Goal: Transaction & Acquisition: Book appointment/travel/reservation

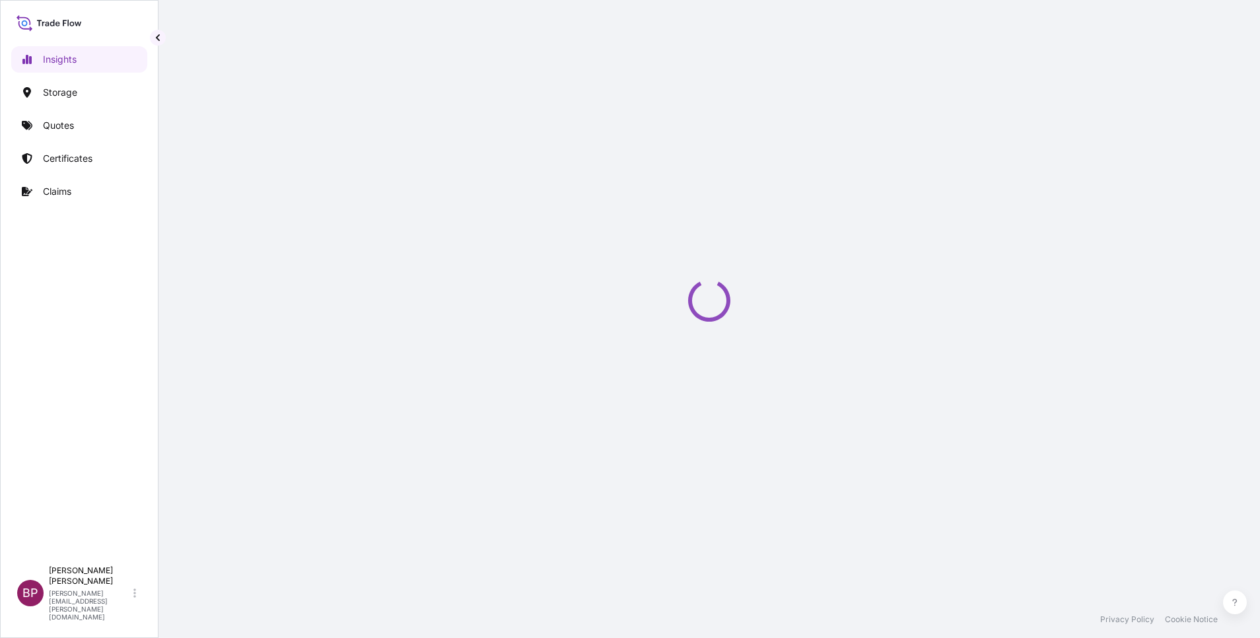
select select "2025"
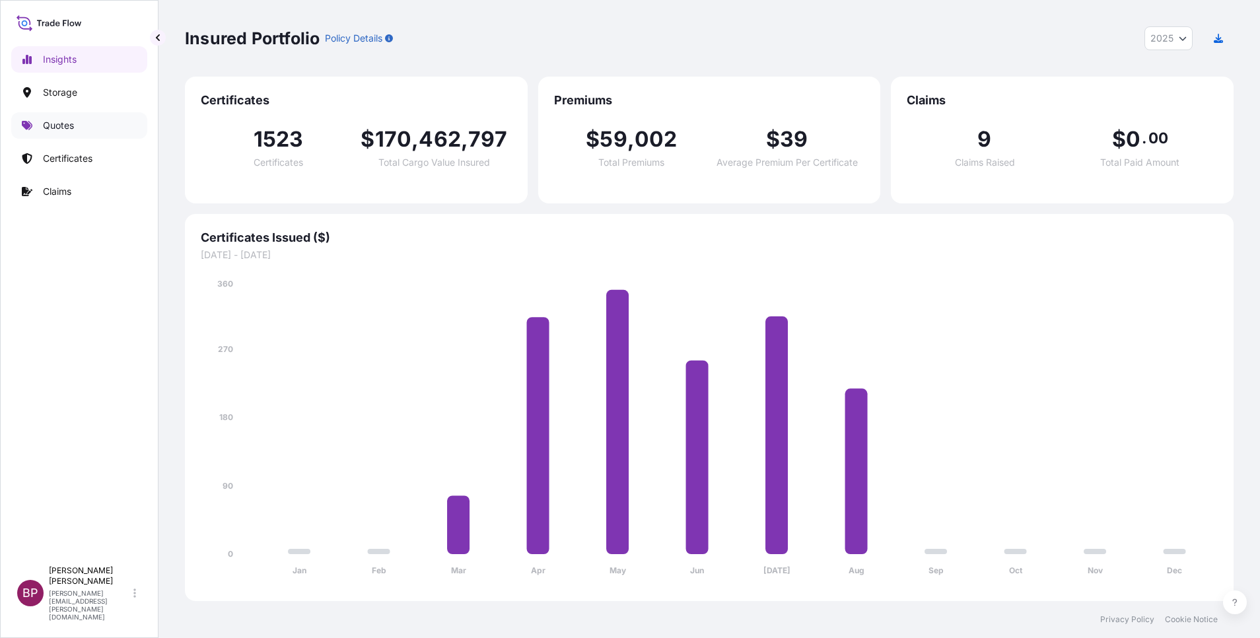
click at [69, 126] on p "Quotes" at bounding box center [58, 125] width 31 height 13
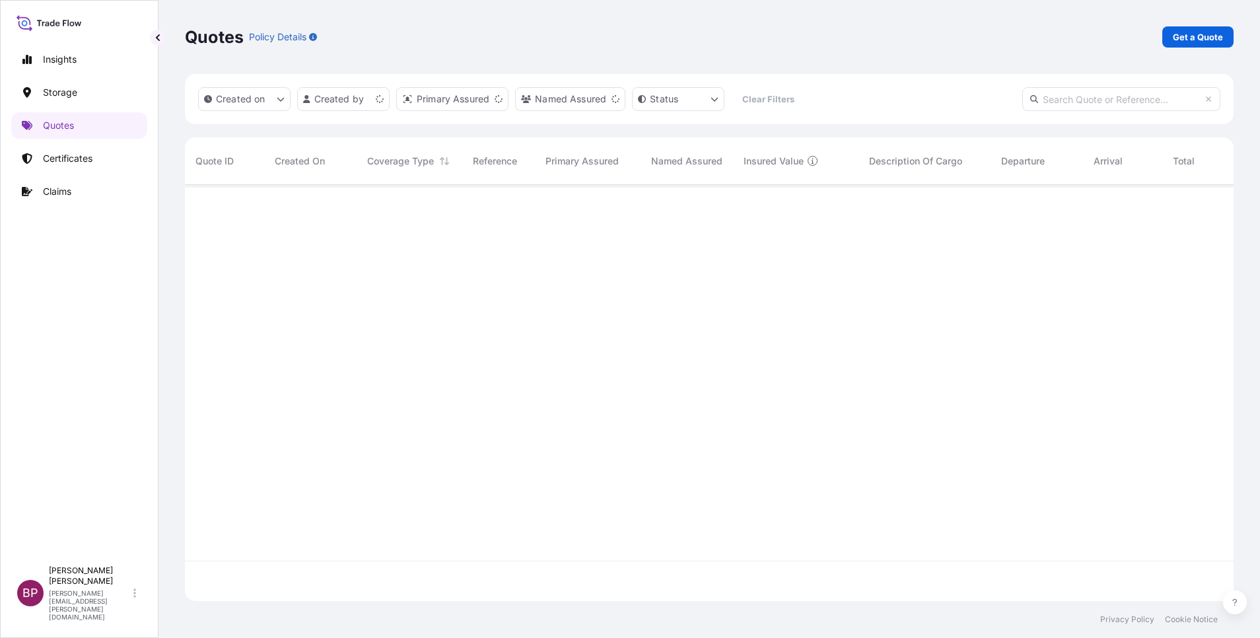
scroll to position [408, 1034]
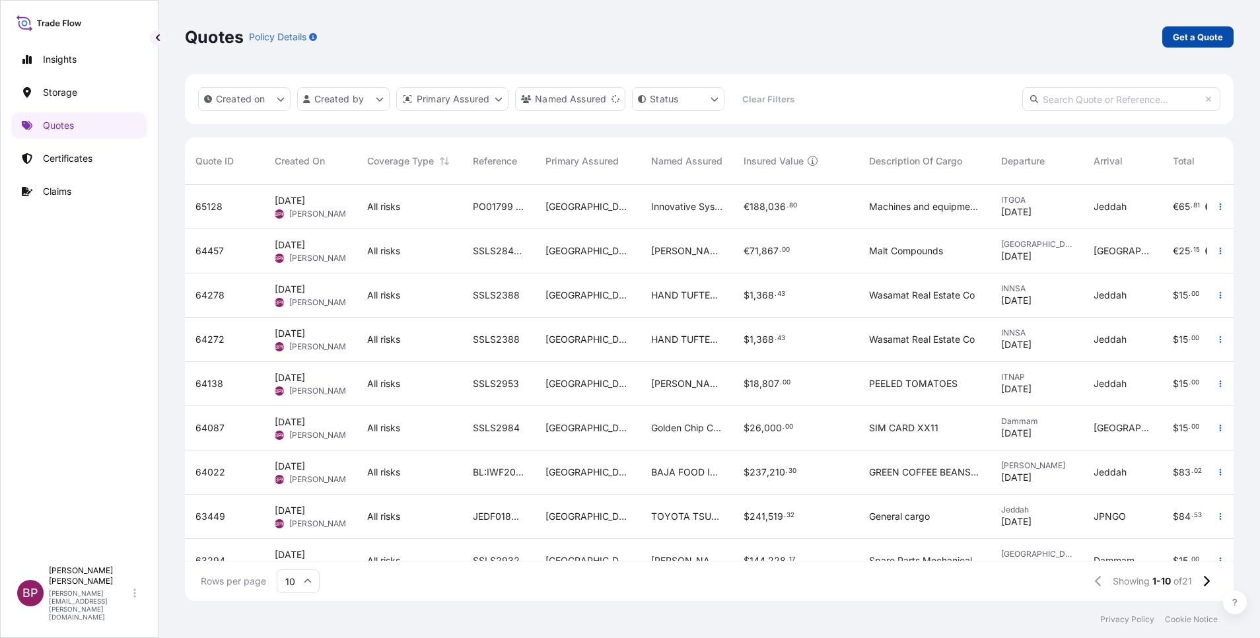
click at [1205, 41] on p "Get a Quote" at bounding box center [1198, 36] width 50 height 13
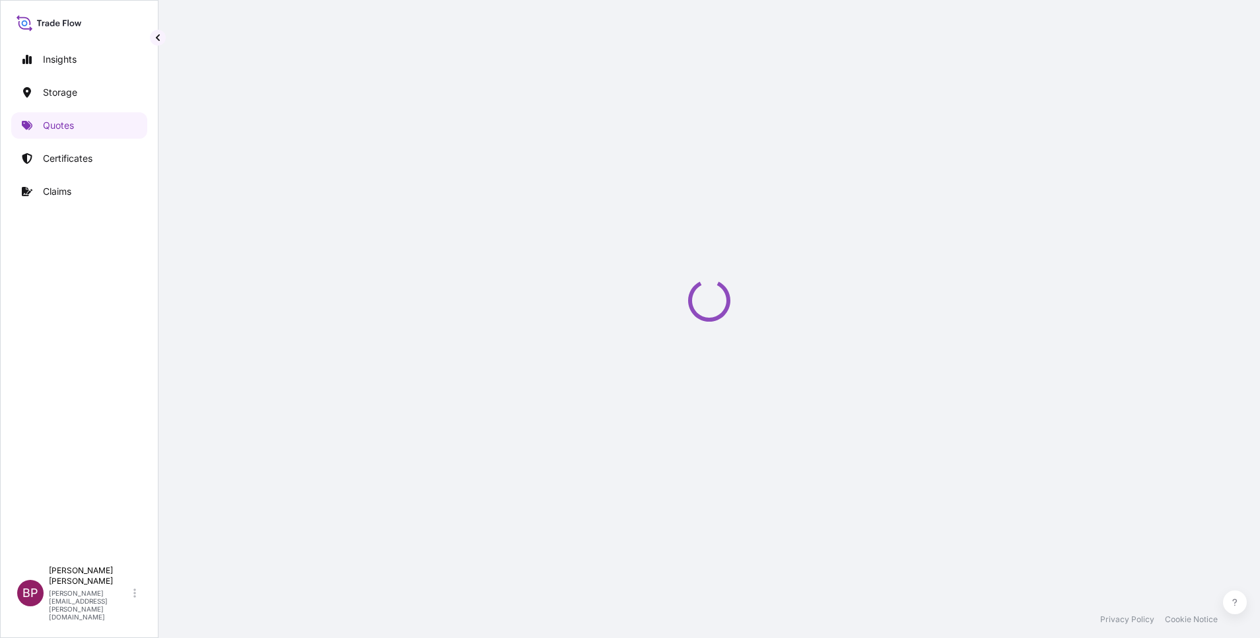
select select "Water"
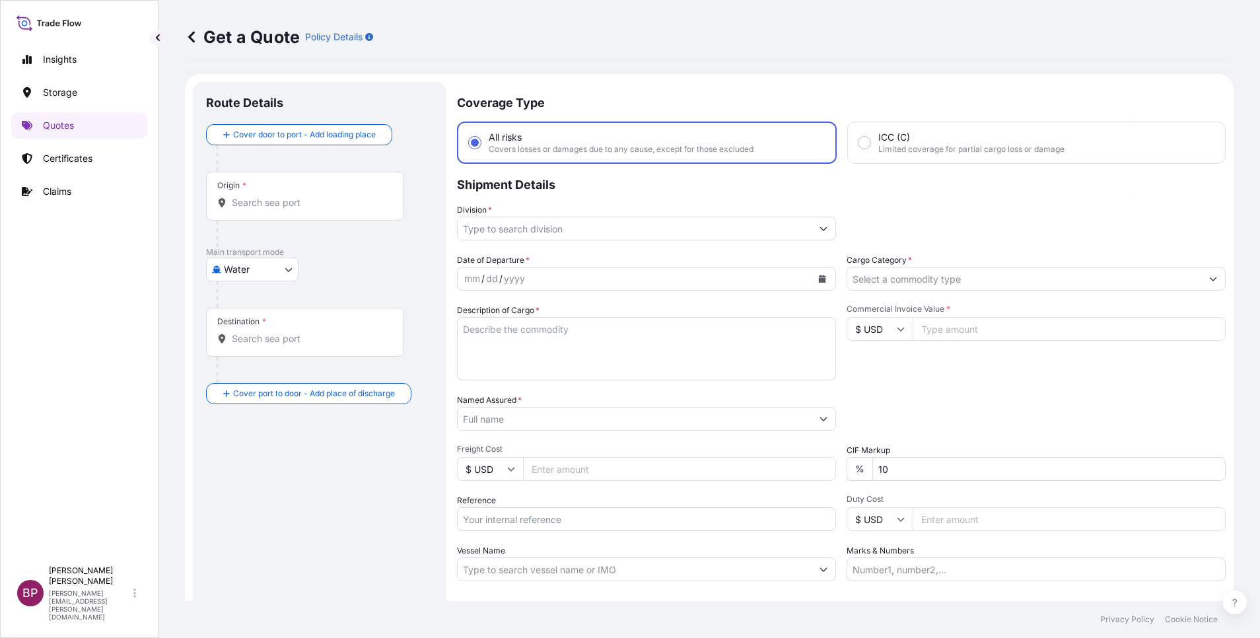
scroll to position [21, 0]
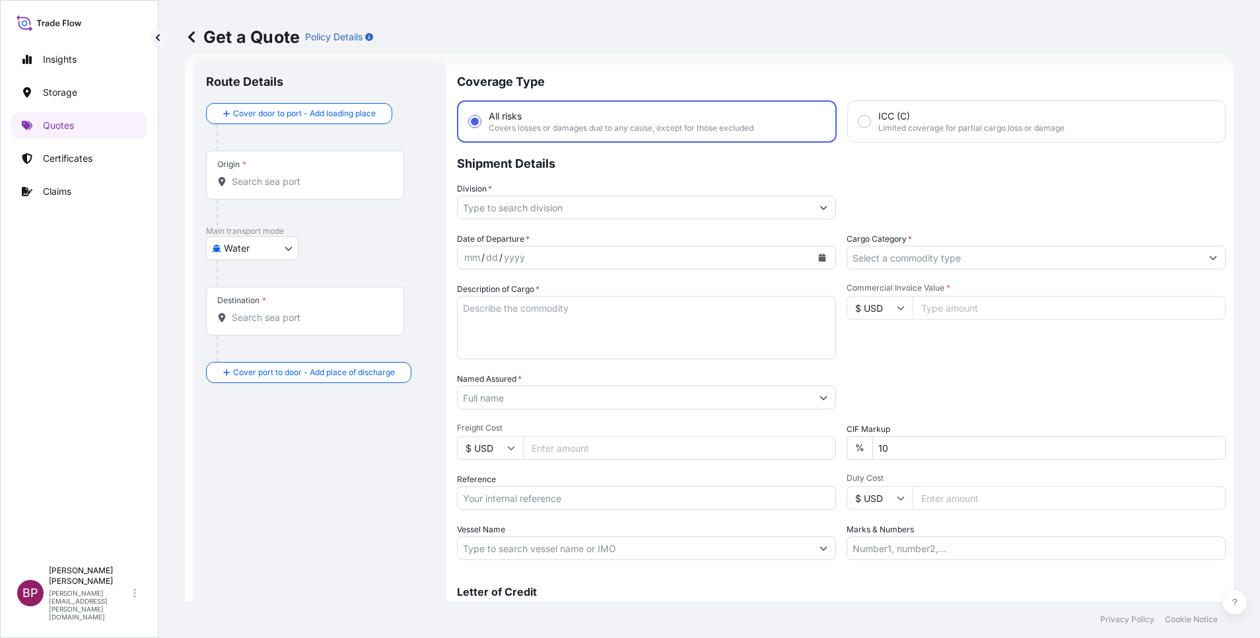
click at [950, 369] on div "Date of Departure * mm / dd / yyyy Cargo Category * Description of Cargo * Comm…" at bounding box center [841, 396] width 769 height 328
click at [897, 306] on icon at bounding box center [901, 308] width 8 height 8
click at [872, 357] on div "€ EUR" at bounding box center [872, 344] width 55 height 25
type input "€ EUR"
click at [954, 312] on input "Commercial Invoice Value *" at bounding box center [1069, 308] width 313 height 24
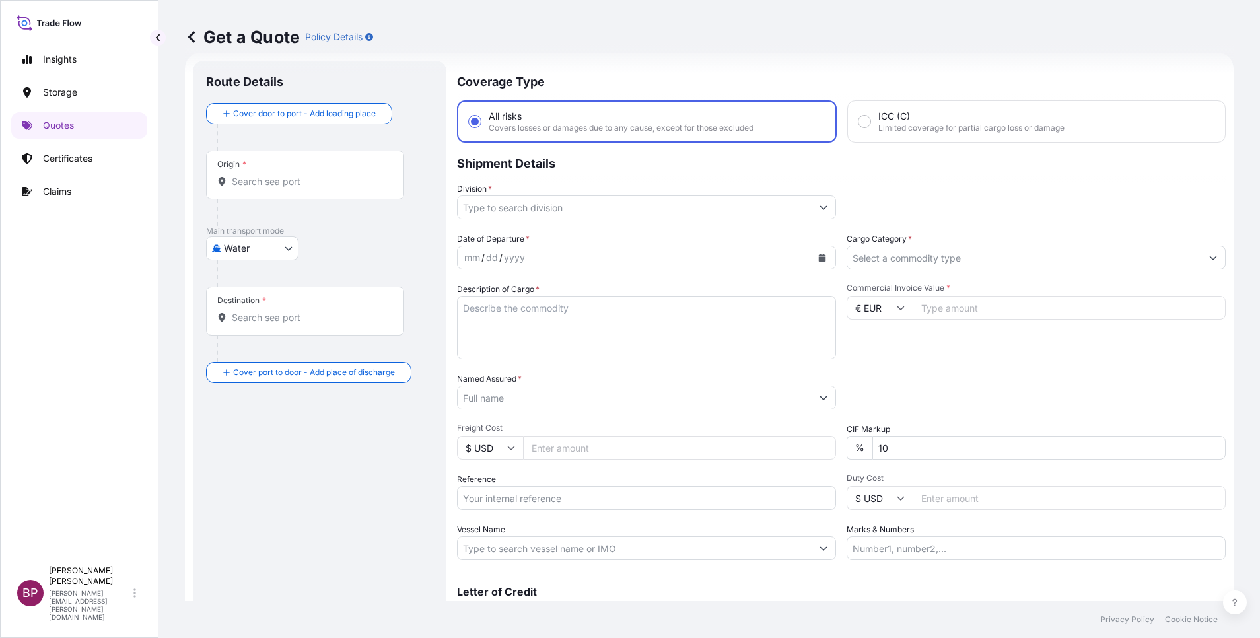
paste input "81184.98"
type input "81184.98"
drag, startPoint x: 895, startPoint y: 456, endPoint x: 639, endPoint y: 459, distance: 255.6
click at [639, 458] on div "Date of Departure * mm / dd / yyyy Cargo Category * Description of Cargo * Comm…" at bounding box center [841, 396] width 769 height 328
type input "0"
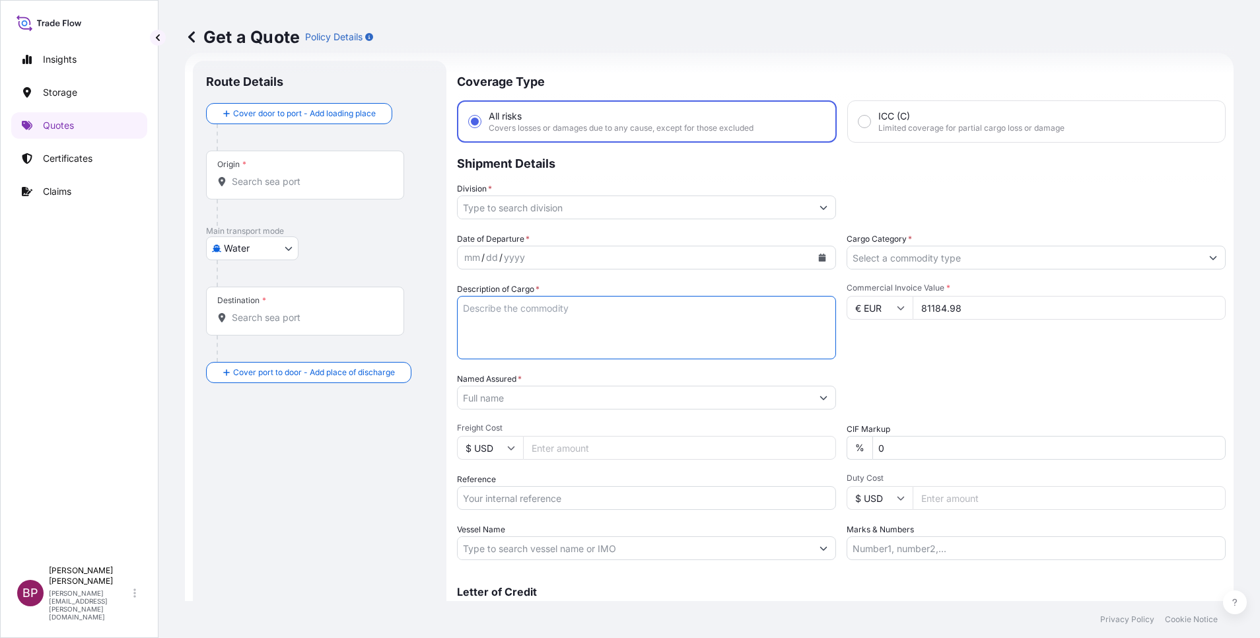
click at [596, 343] on textarea "Description of Cargo *" at bounding box center [646, 327] width 379 height 63
paste textarea "Silver (valuable cargo)"
type textarea "Silver (valuable cargo)"
click at [580, 499] on input "Reference" at bounding box center [646, 498] width 379 height 24
paste input "AWB:176-10923511 SSLS3027"
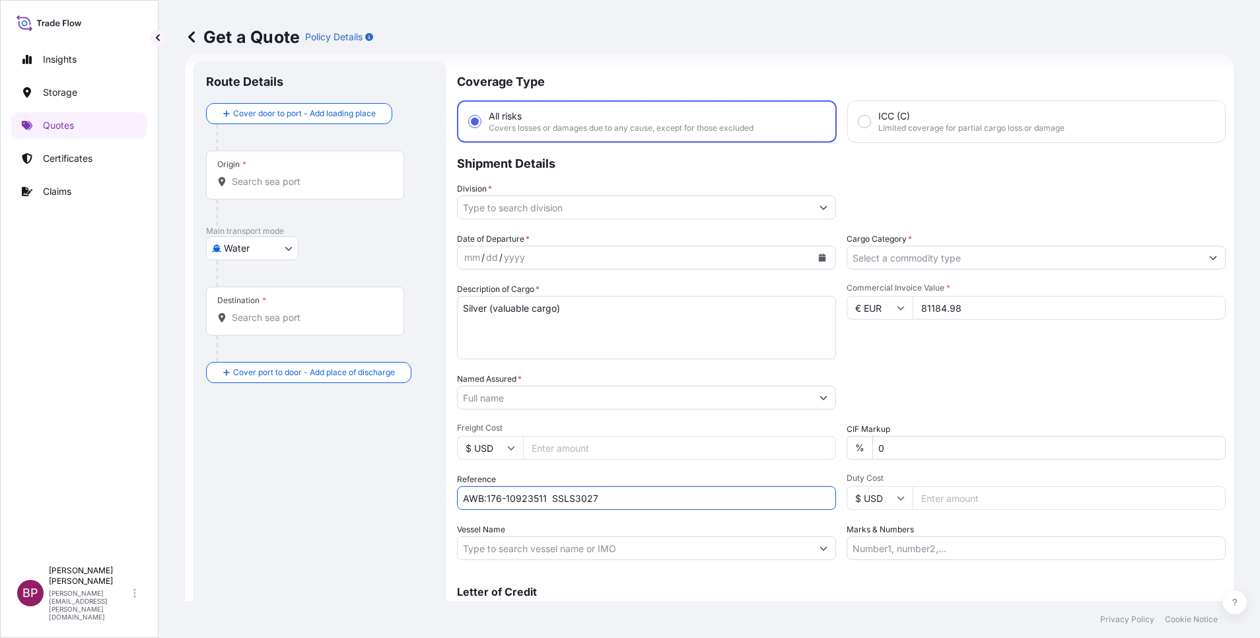
type input "AWB:176-10923511 SSLS3027"
click at [596, 400] on input "Named Assured *" at bounding box center [635, 398] width 354 height 24
paste input "Sands Arabia Trading Company"
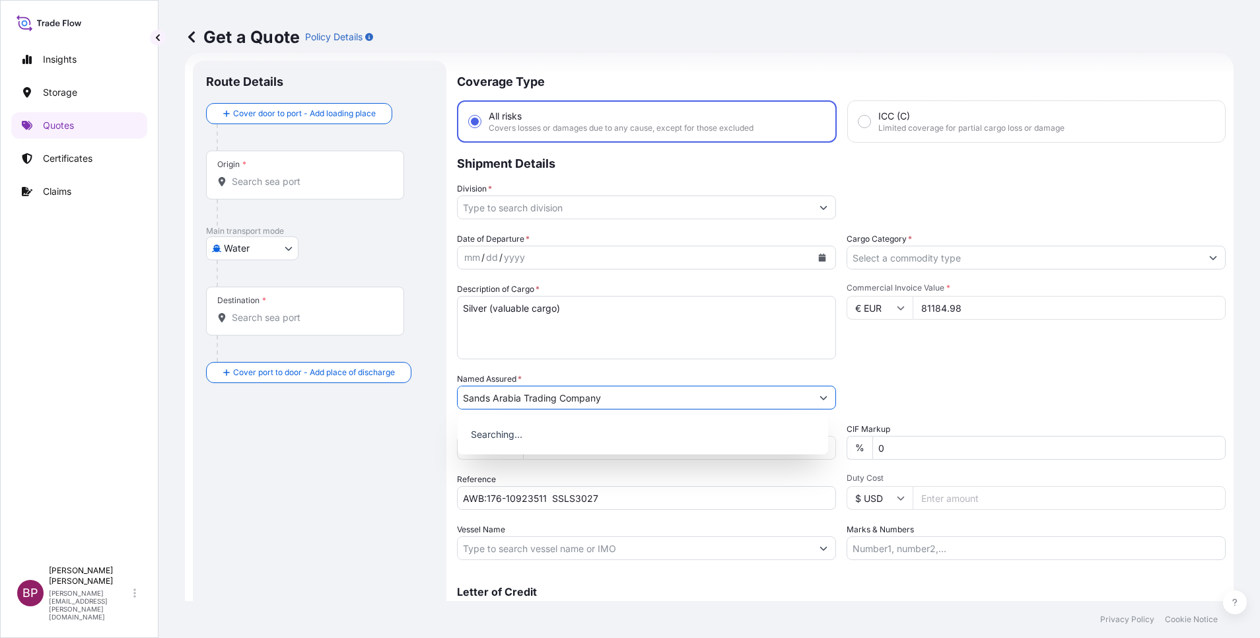
type input "Sands Arabia Trading Company"
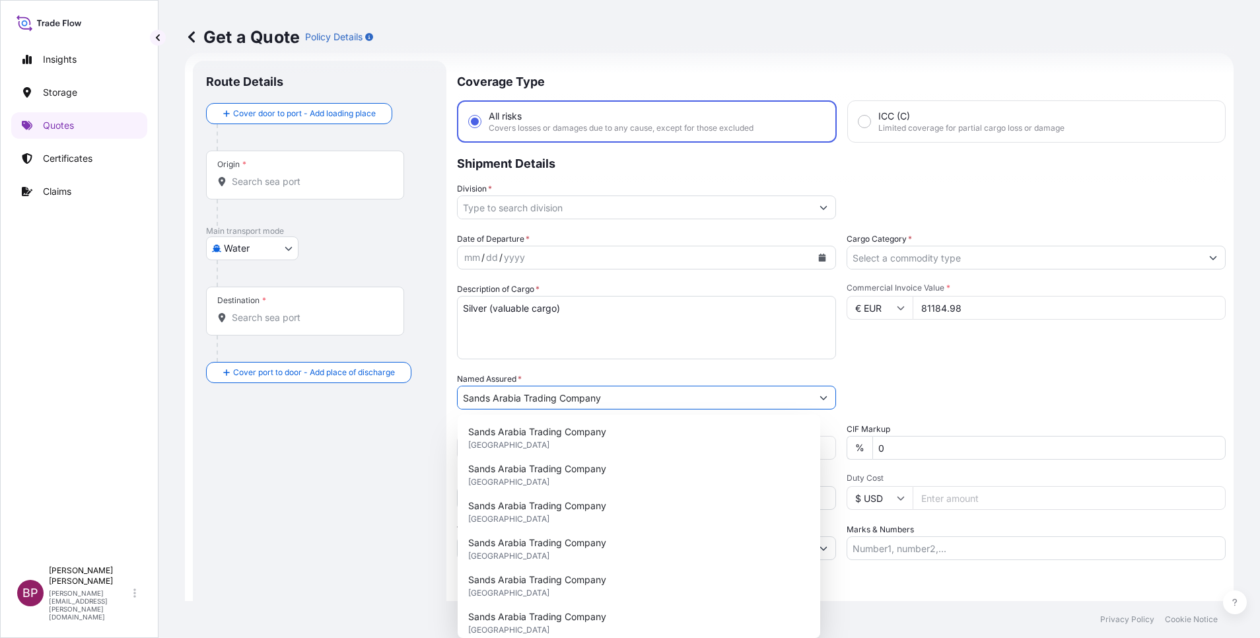
click at [803, 261] on div "mm / dd / yyyy" at bounding box center [646, 258] width 379 height 24
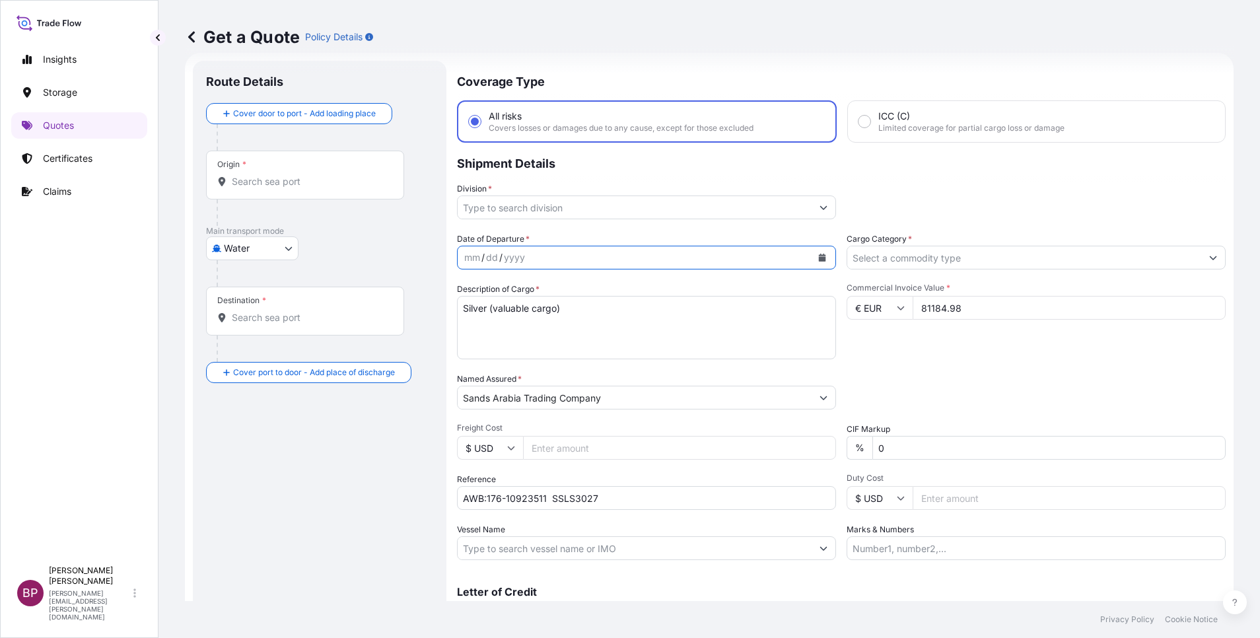
click at [819, 258] on icon "Calendar" at bounding box center [822, 258] width 7 height 8
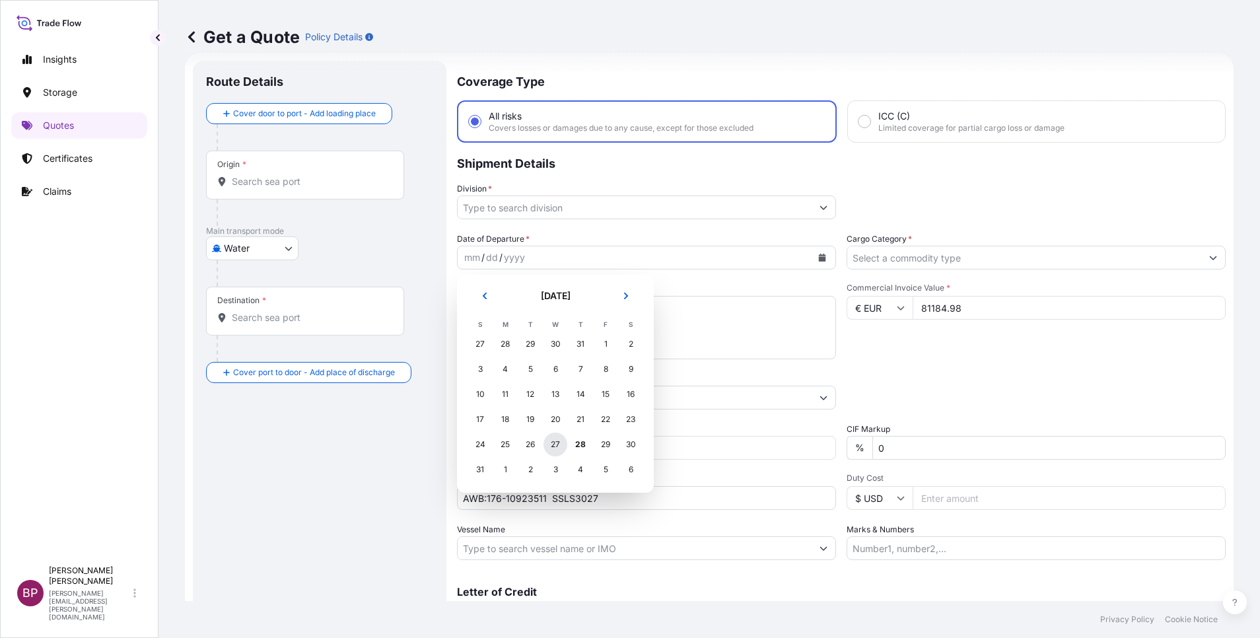
click at [559, 448] on div "27" at bounding box center [556, 445] width 24 height 24
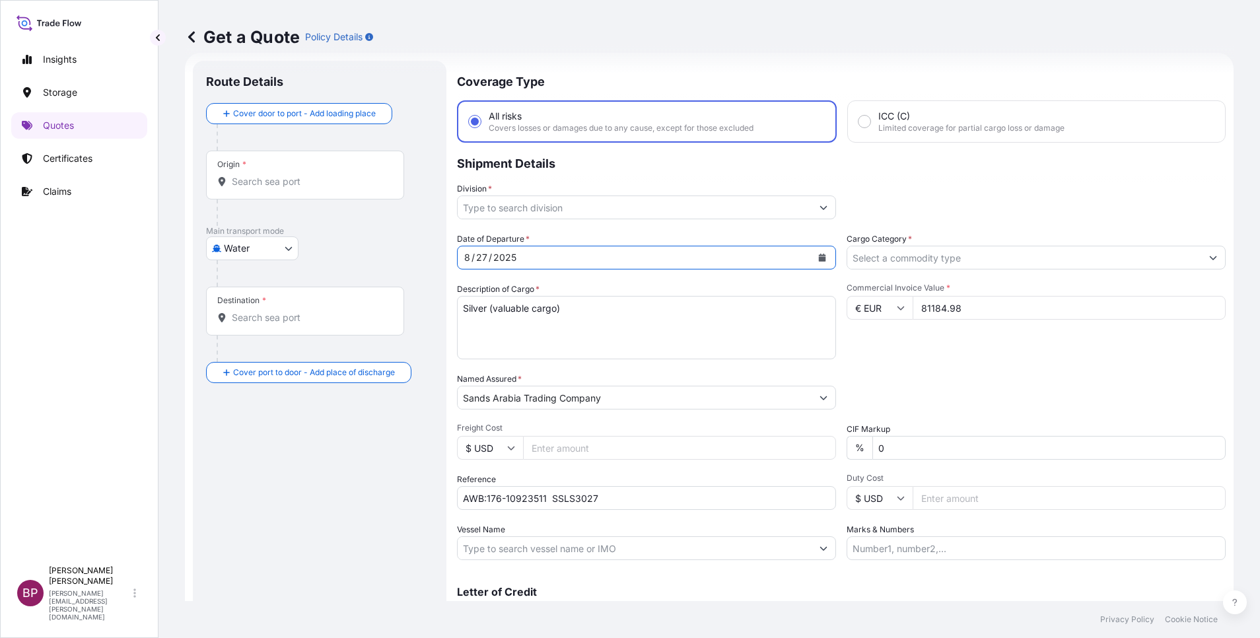
click at [1209, 257] on icon "Show suggestions" at bounding box center [1213, 258] width 8 height 8
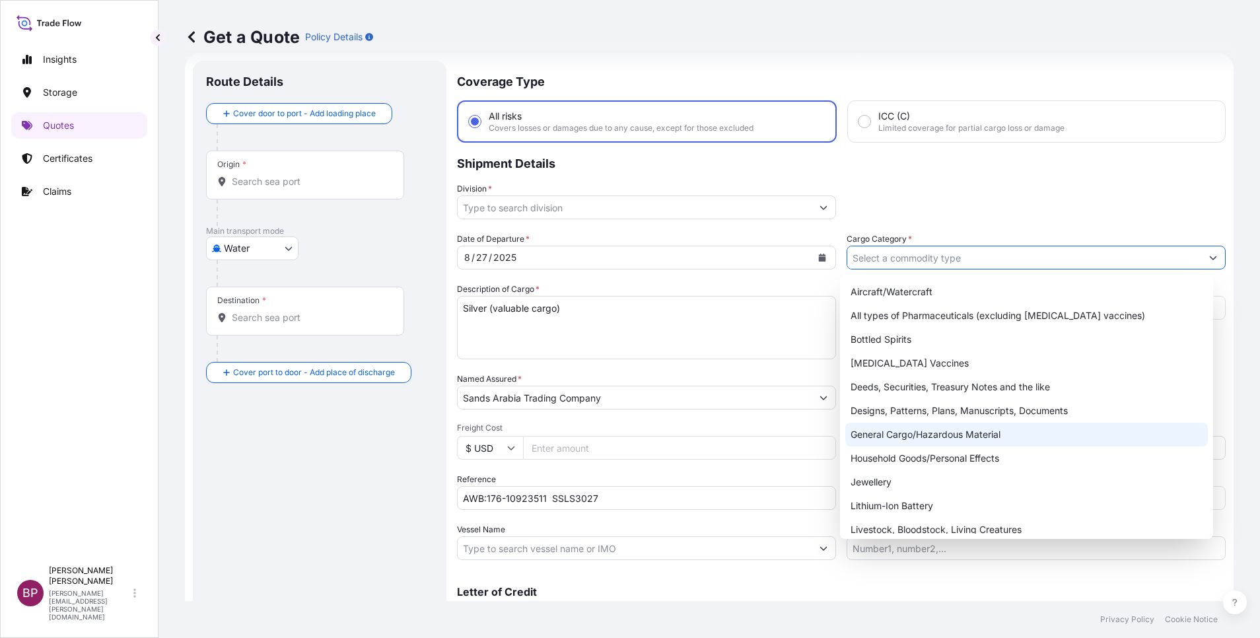
click at [961, 427] on div "General Cargo/Hazardous Material" at bounding box center [1026, 435] width 363 height 24
type input "General Cargo/Hazardous Material"
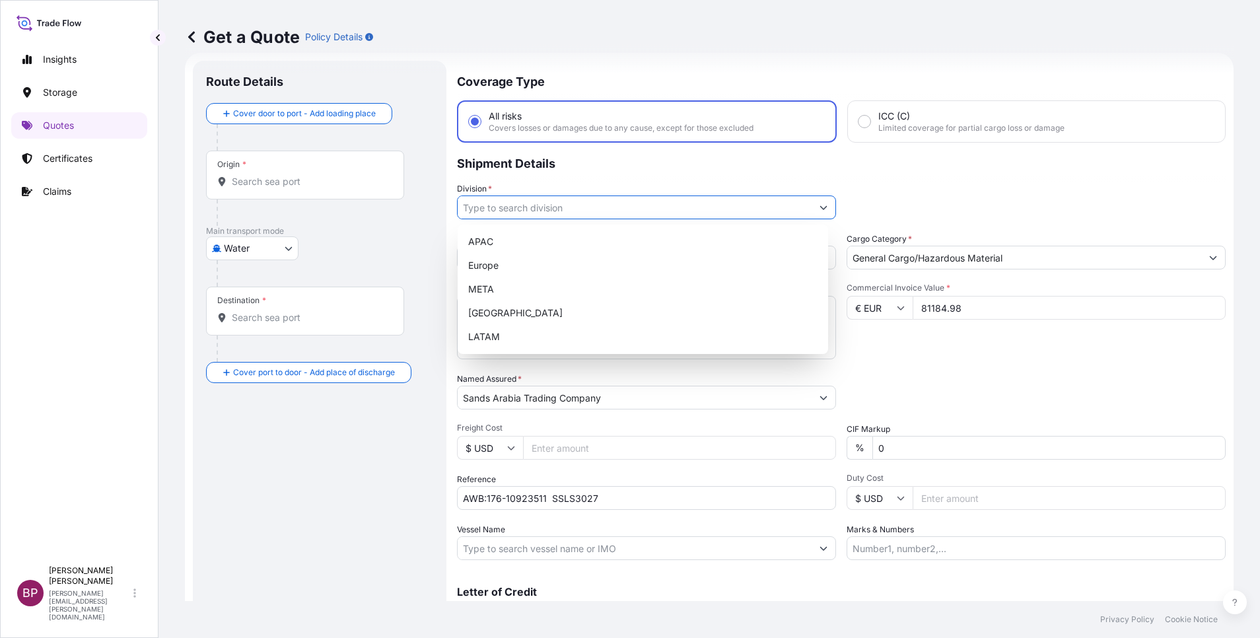
click at [820, 205] on icon "Show suggestions" at bounding box center [824, 207] width 8 height 8
click at [586, 293] on div "META" at bounding box center [643, 289] width 360 height 24
type input "META"
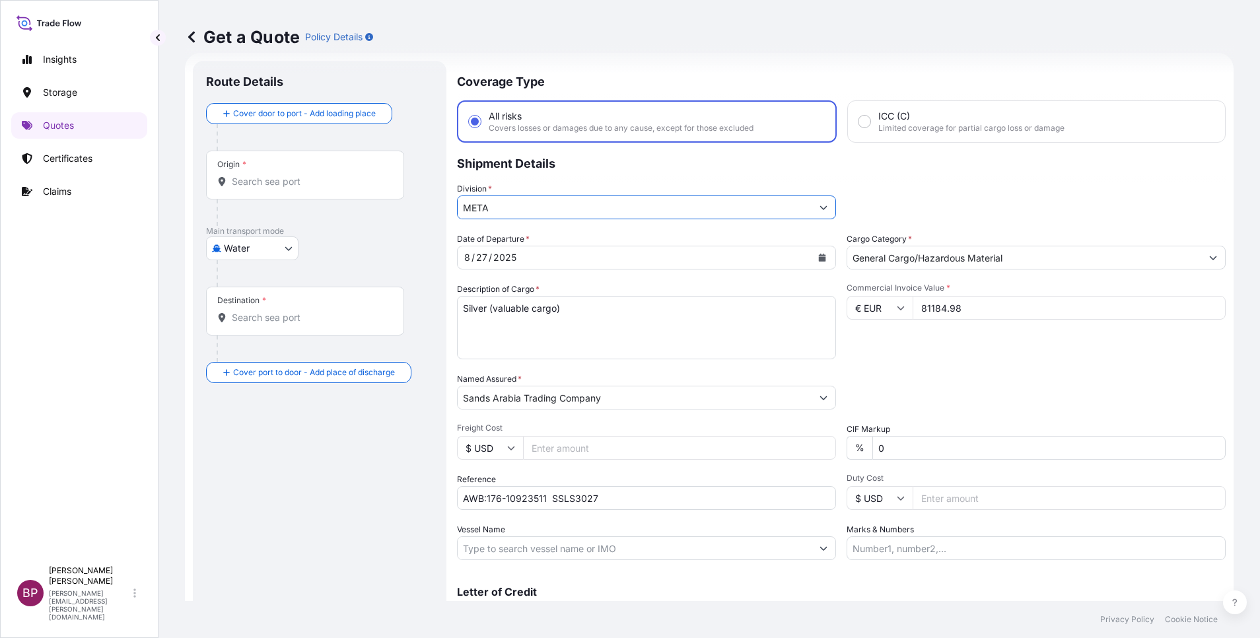
click at [884, 353] on div "Commercial Invoice Value * € EUR 81184.98" at bounding box center [1036, 321] width 379 height 77
click at [994, 364] on div "Date of Departure * 8 / 27 / 2025 Cargo Category * General Cargo/Hazardous Mate…" at bounding box center [841, 396] width 769 height 328
click at [969, 369] on div "Date of Departure * 8 / 27 / 2025 Cargo Category * General Cargo/Hazardous Mate…" at bounding box center [841, 396] width 769 height 328
click at [285, 251] on body "Insights Storage Quotes Certificates Claims BP Bobby Paul Kurian bobby.paul@psa…" at bounding box center [630, 319] width 1260 height 638
click at [258, 283] on div "Air" at bounding box center [252, 283] width 82 height 24
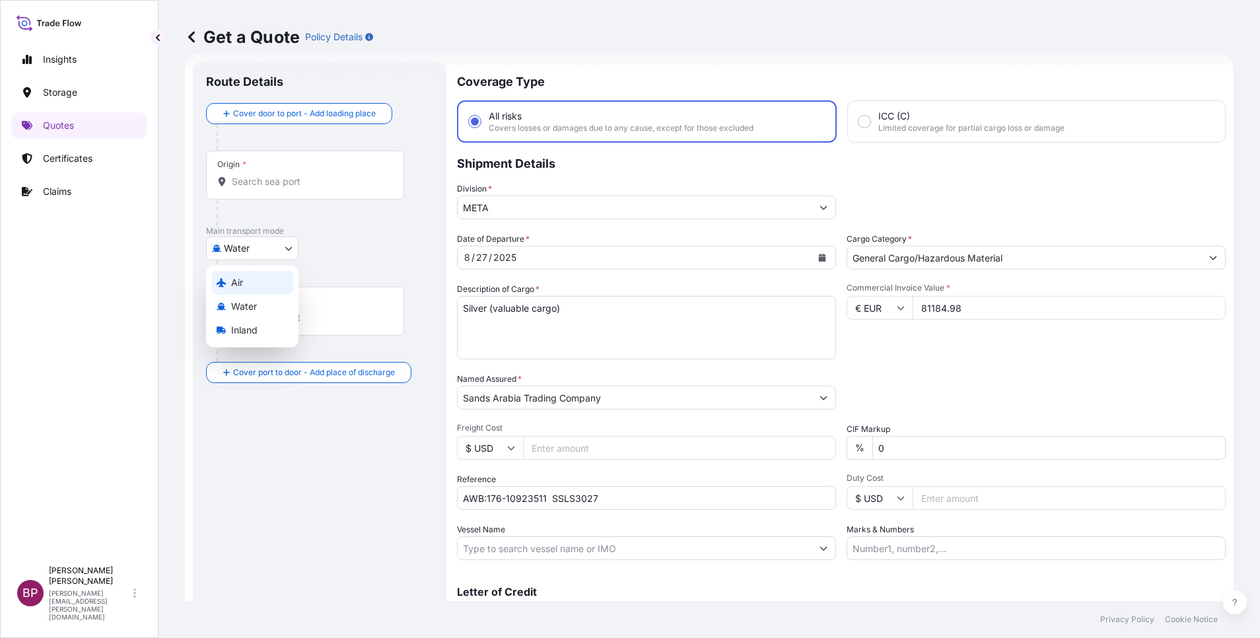
select select "Air"
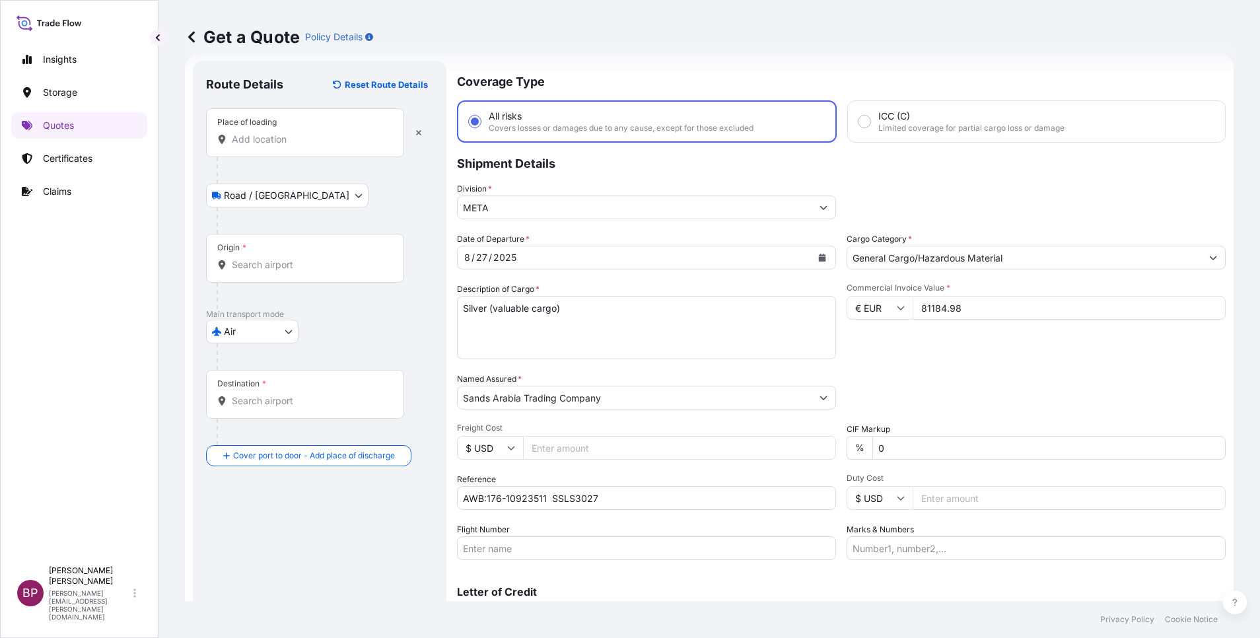
click at [337, 138] on input "Place of loading" at bounding box center [310, 139] width 156 height 13
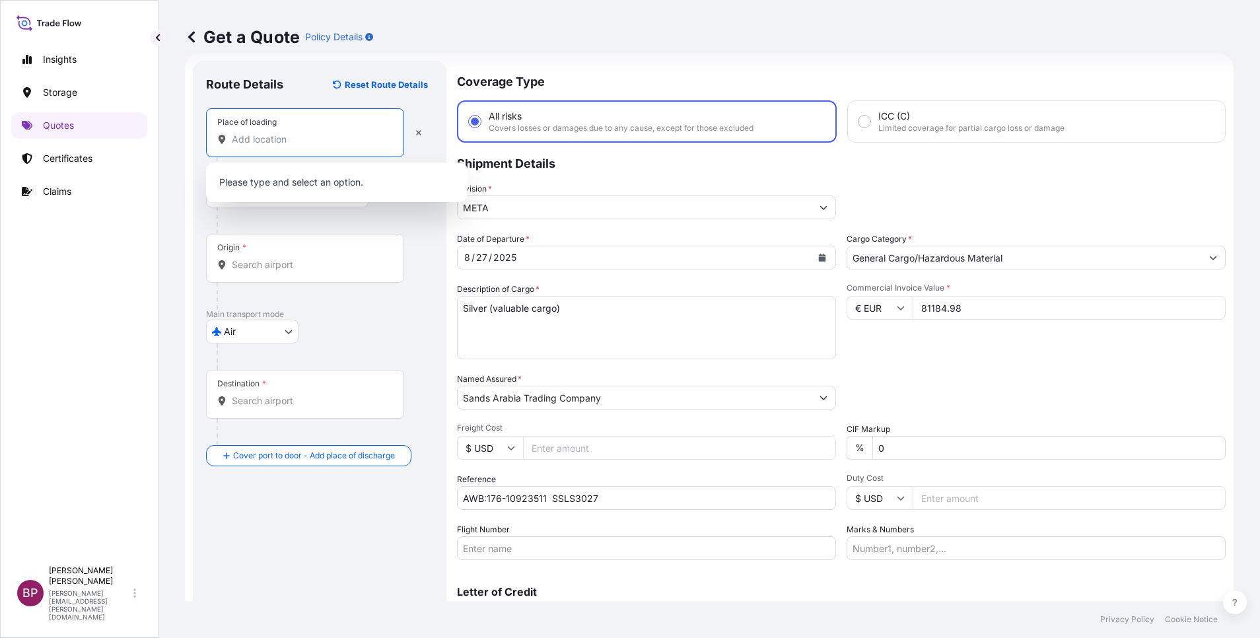
paste input "Malta"
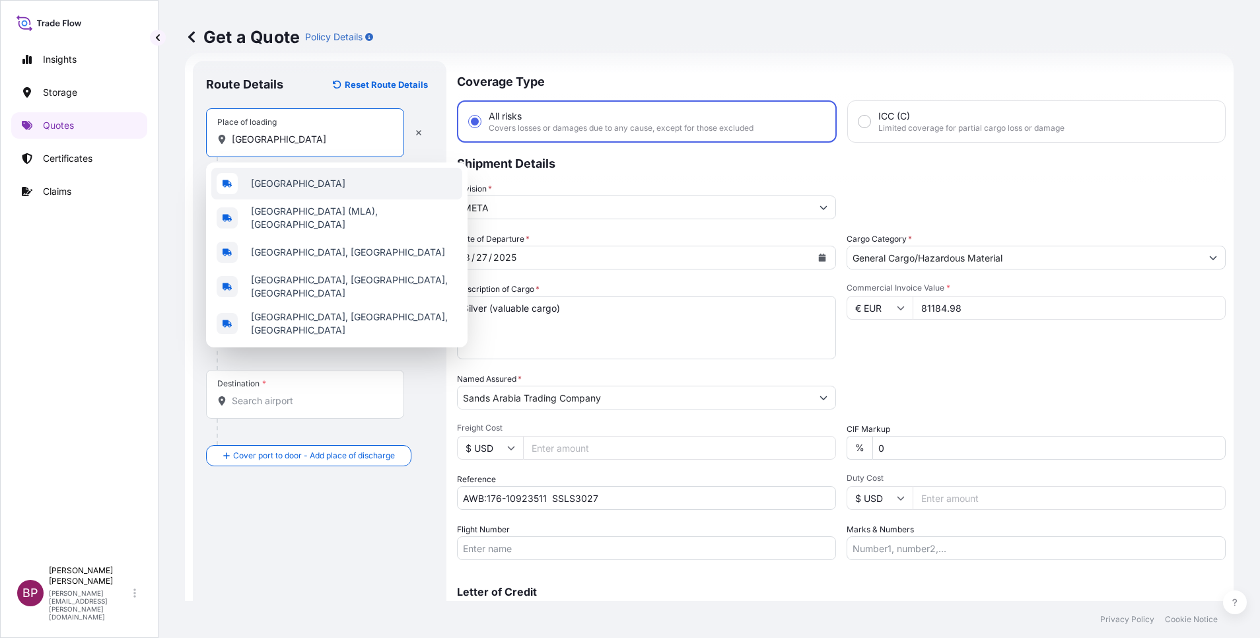
click at [326, 192] on div "Malta" at bounding box center [336, 184] width 251 height 32
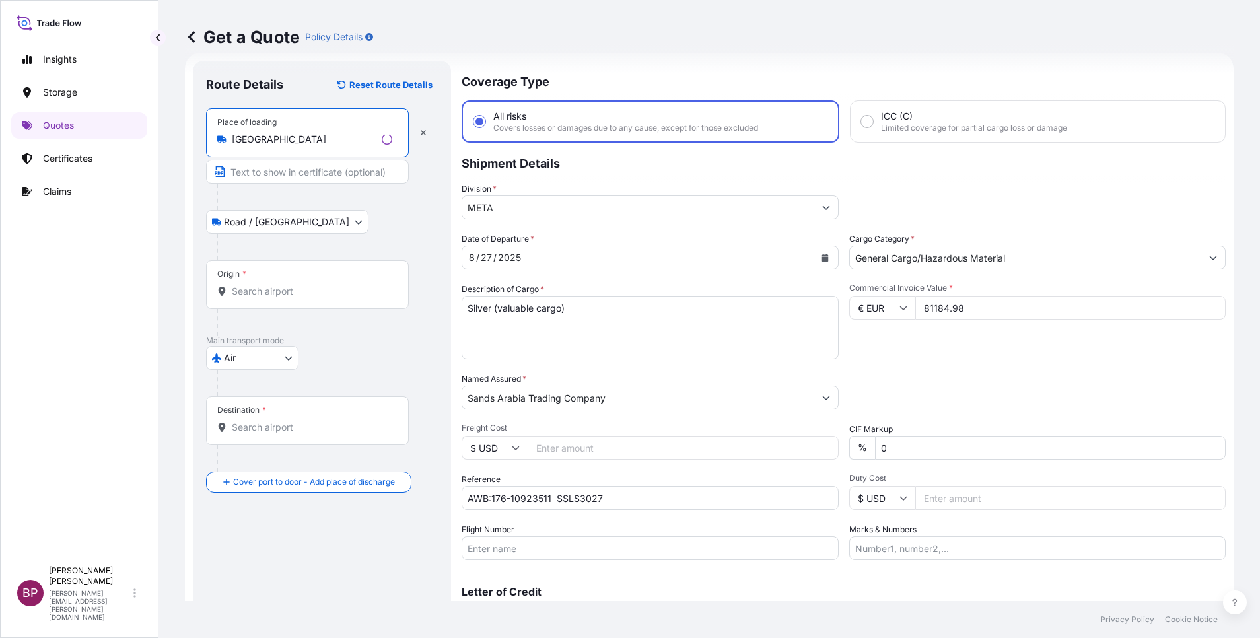
type input "Malta"
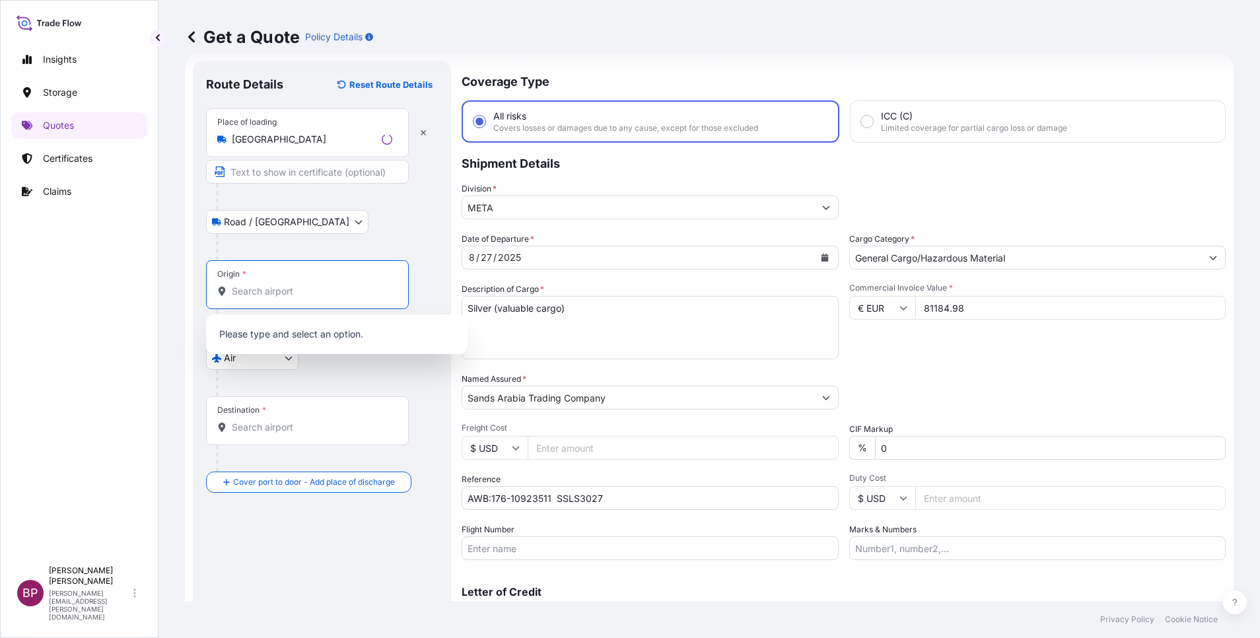
drag, startPoint x: 322, startPoint y: 293, endPoint x: 330, endPoint y: 296, distance: 8.6
click at [322, 293] on input "Origin *" at bounding box center [312, 291] width 160 height 13
paste input "Malta"
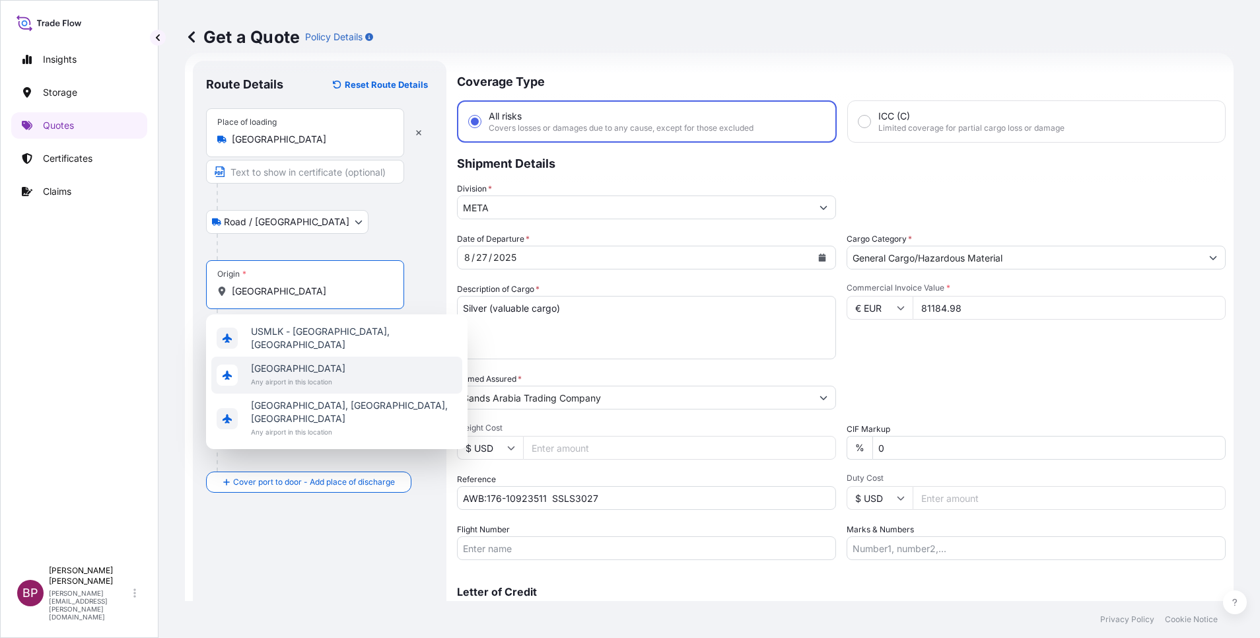
click at [334, 369] on div "Malta Any airport in this location" at bounding box center [336, 375] width 251 height 37
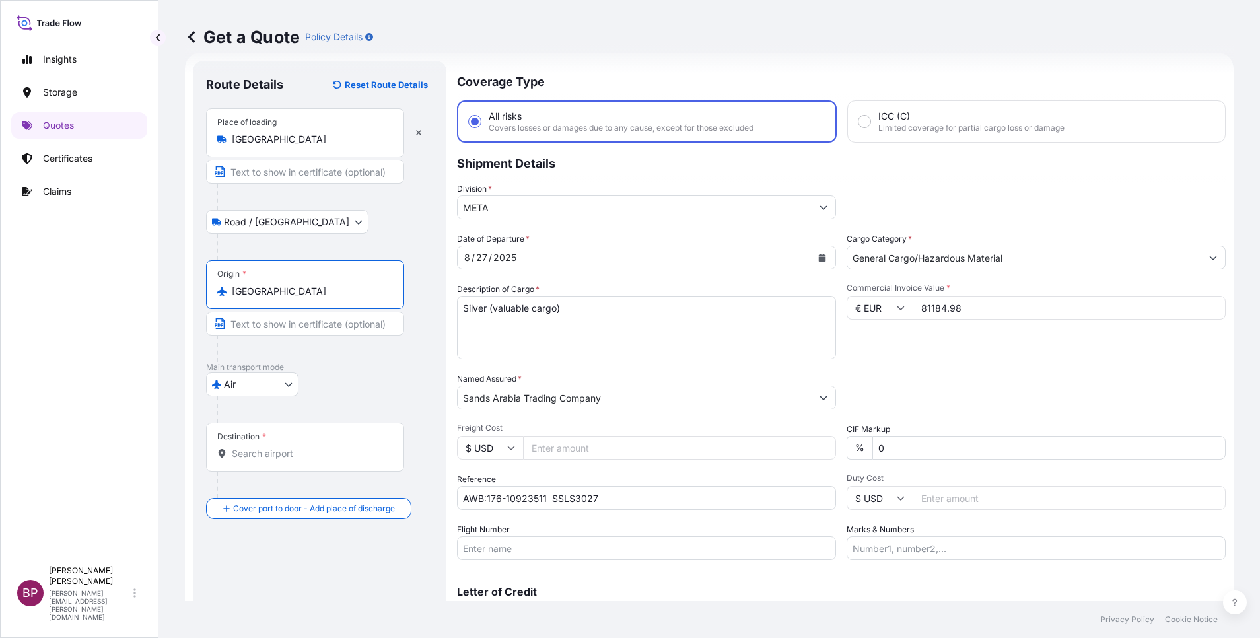
type input "Malta"
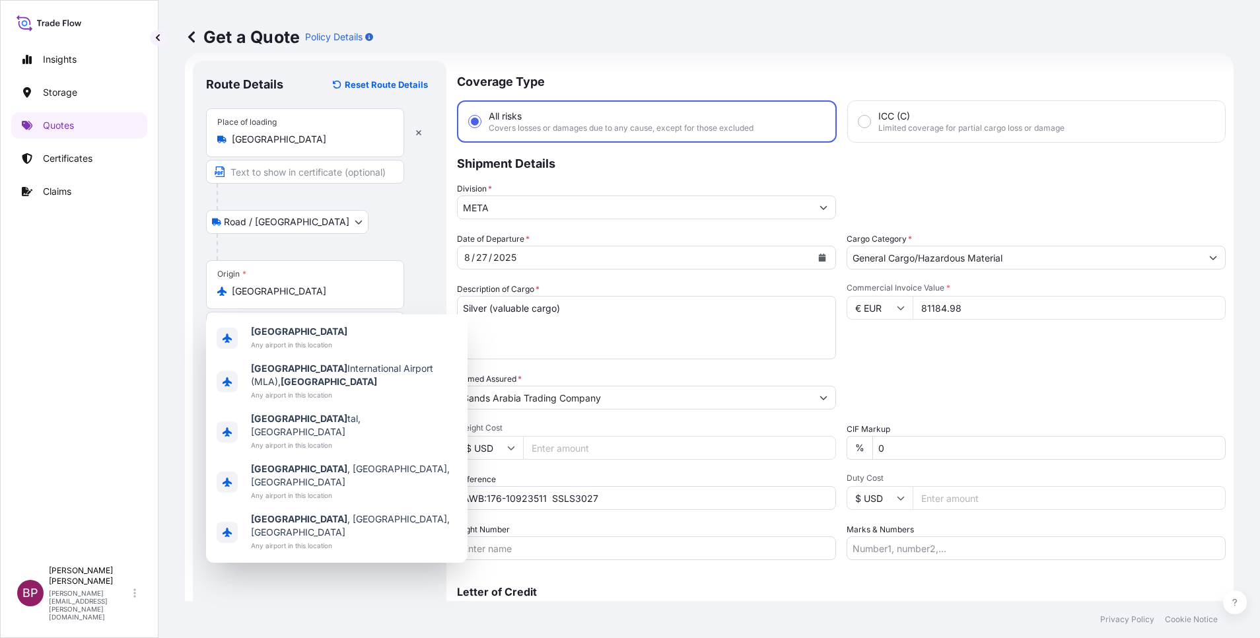
click at [425, 223] on div "Road / Inland Road / Inland" at bounding box center [319, 222] width 227 height 24
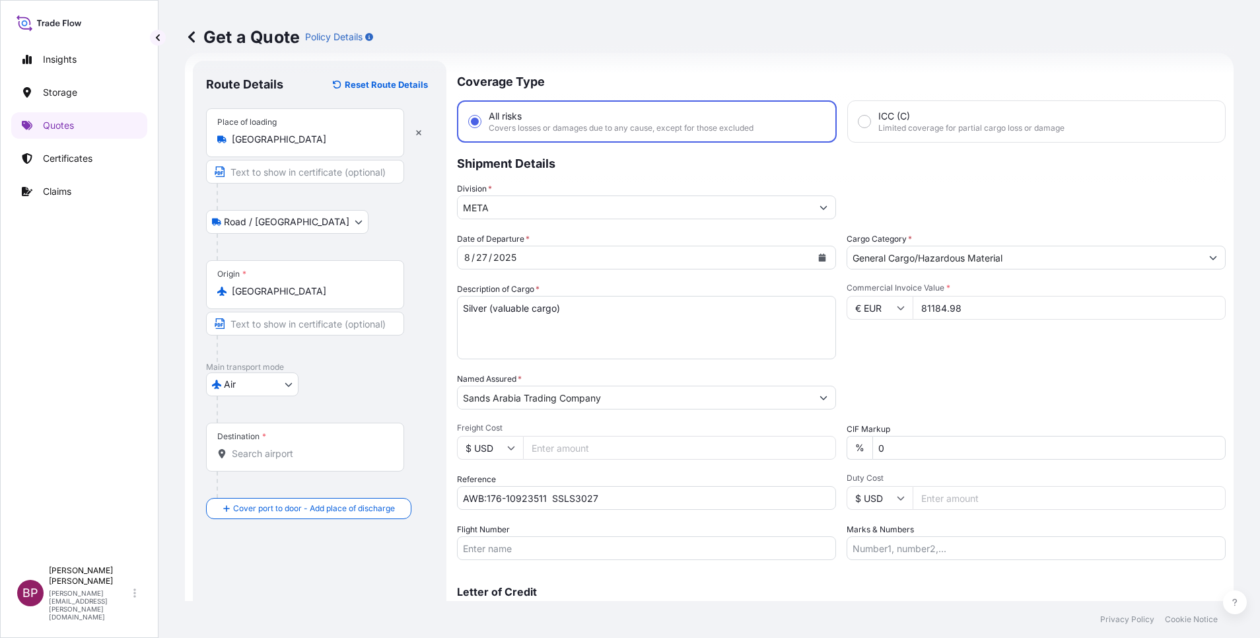
click at [323, 450] on input "Destination *" at bounding box center [310, 453] width 156 height 13
paste input "Riyadh"
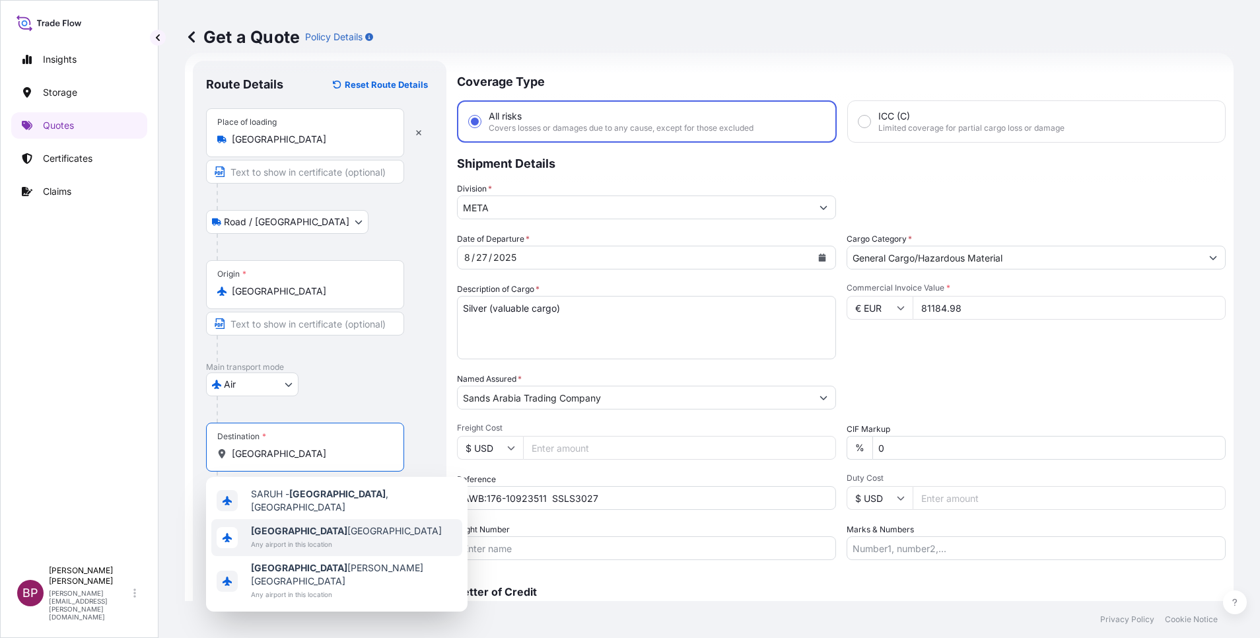
click at [339, 540] on span "Any airport in this location" at bounding box center [346, 544] width 191 height 13
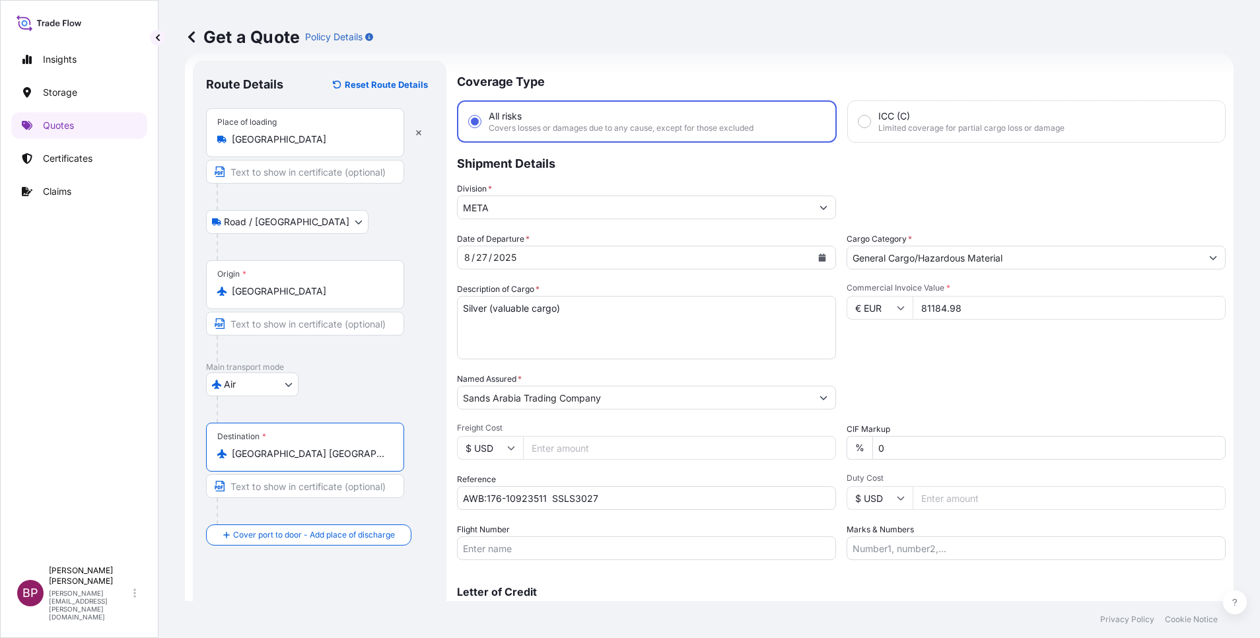
type input "Riyadh Saudi Arabia"
click at [373, 566] on div "Route Details Reset Route Details Place of loading Malta Road / Inland Road / I…" at bounding box center [319, 359] width 227 height 571
click at [292, 581] on div "Place of Discharge" at bounding box center [305, 599] width 198 height 49
click at [292, 599] on input "Place of Discharge" at bounding box center [310, 605] width 156 height 13
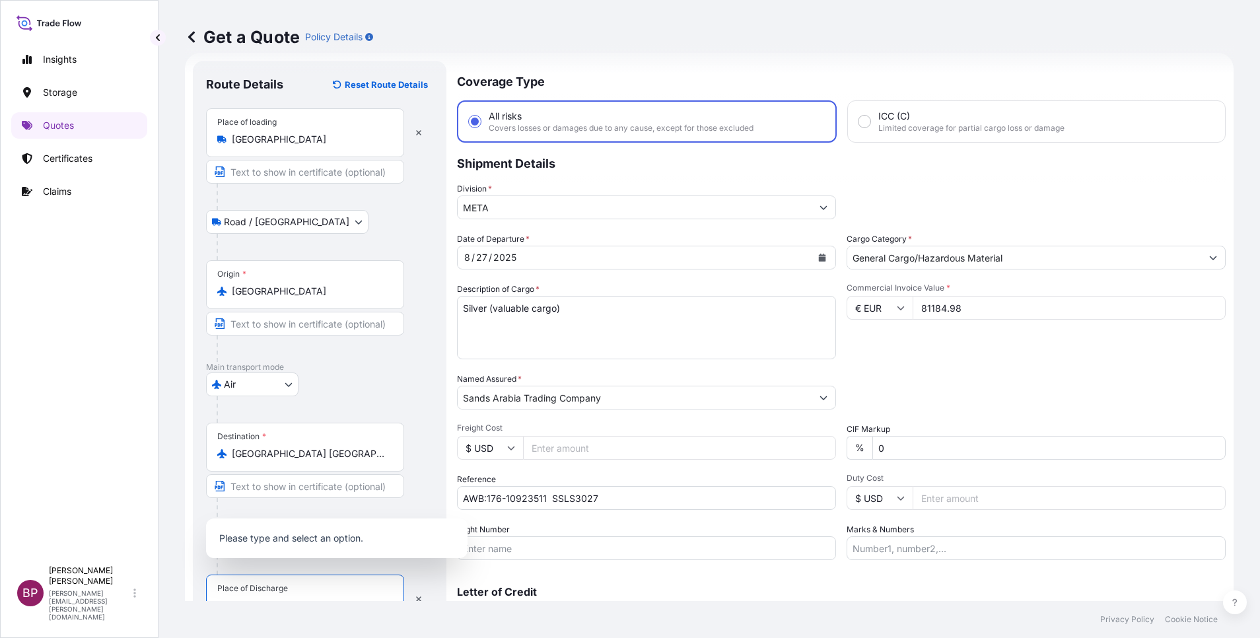
scroll to position [32, 0]
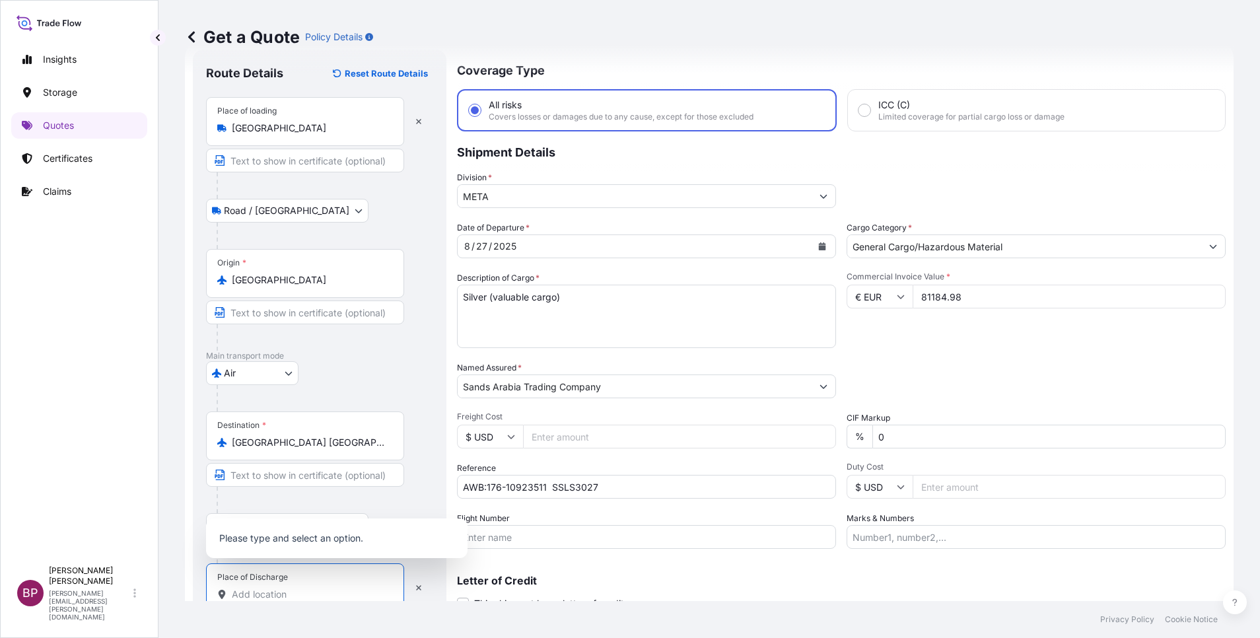
paste input "Riyadh"
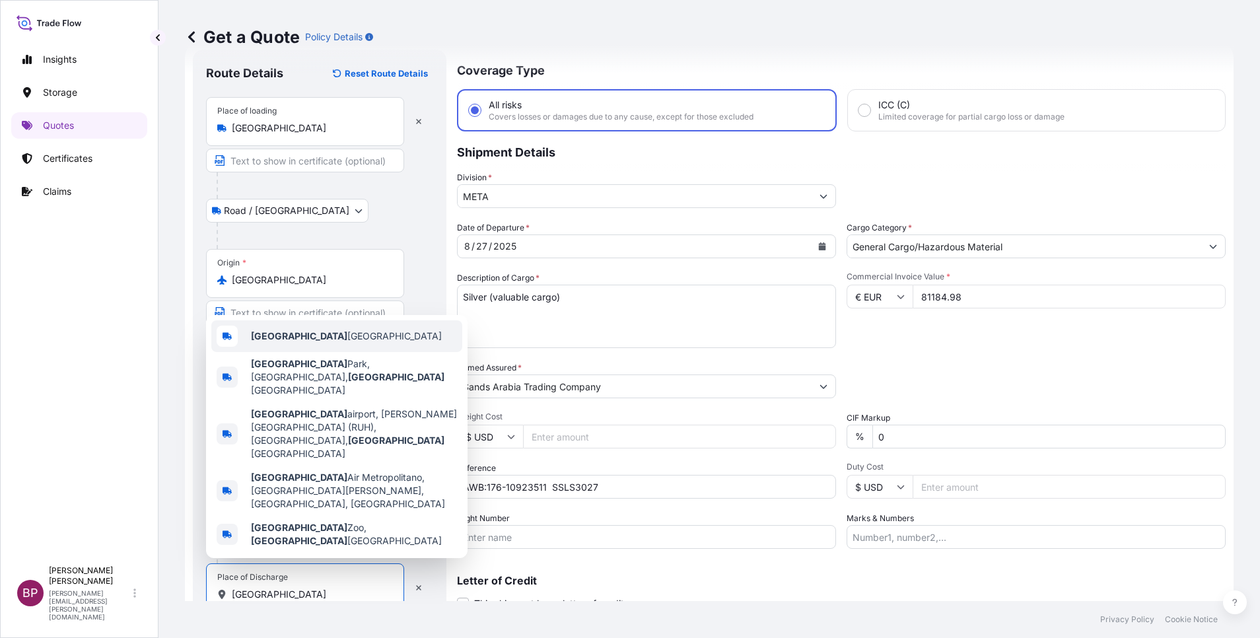
click at [326, 352] on div "Riyadh Saudi Arabia" at bounding box center [336, 336] width 251 height 32
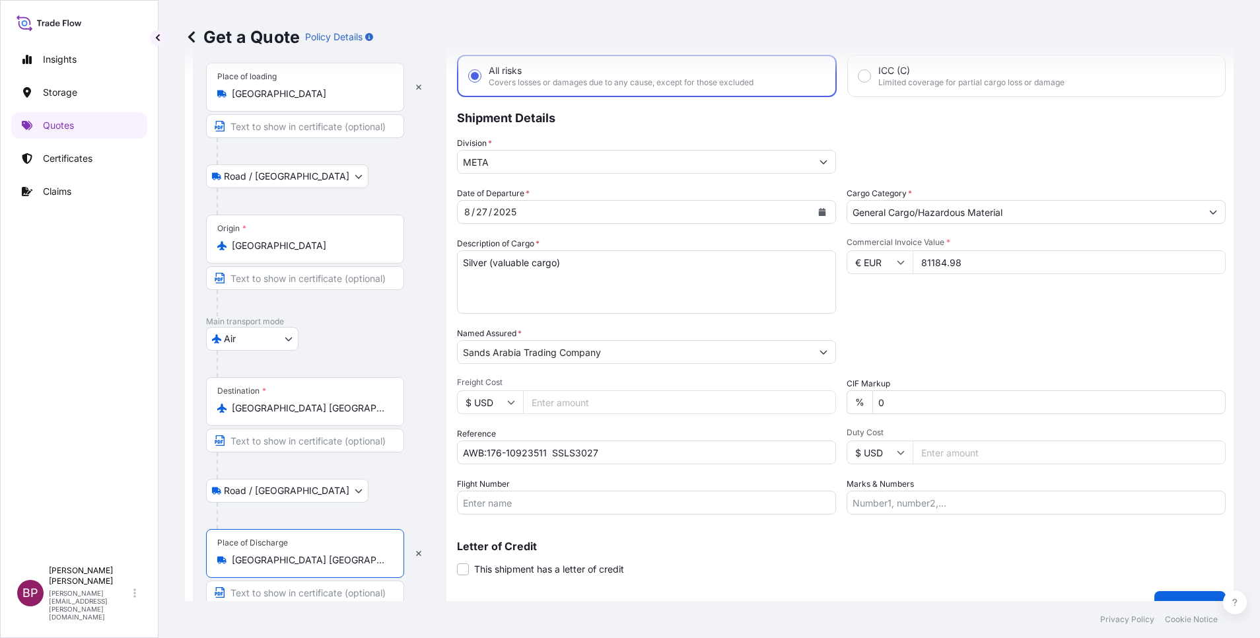
scroll to position [91, 0]
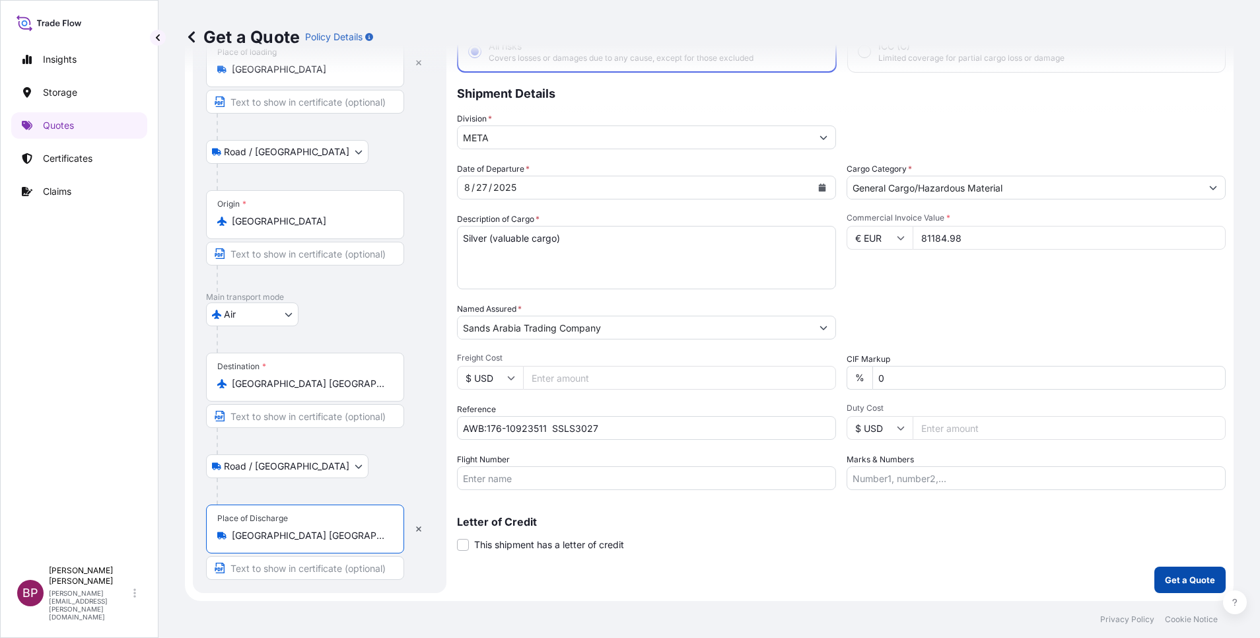
type input "Riyadh Saudi Arabia"
click at [1176, 582] on p "Get a Quote" at bounding box center [1190, 579] width 50 height 13
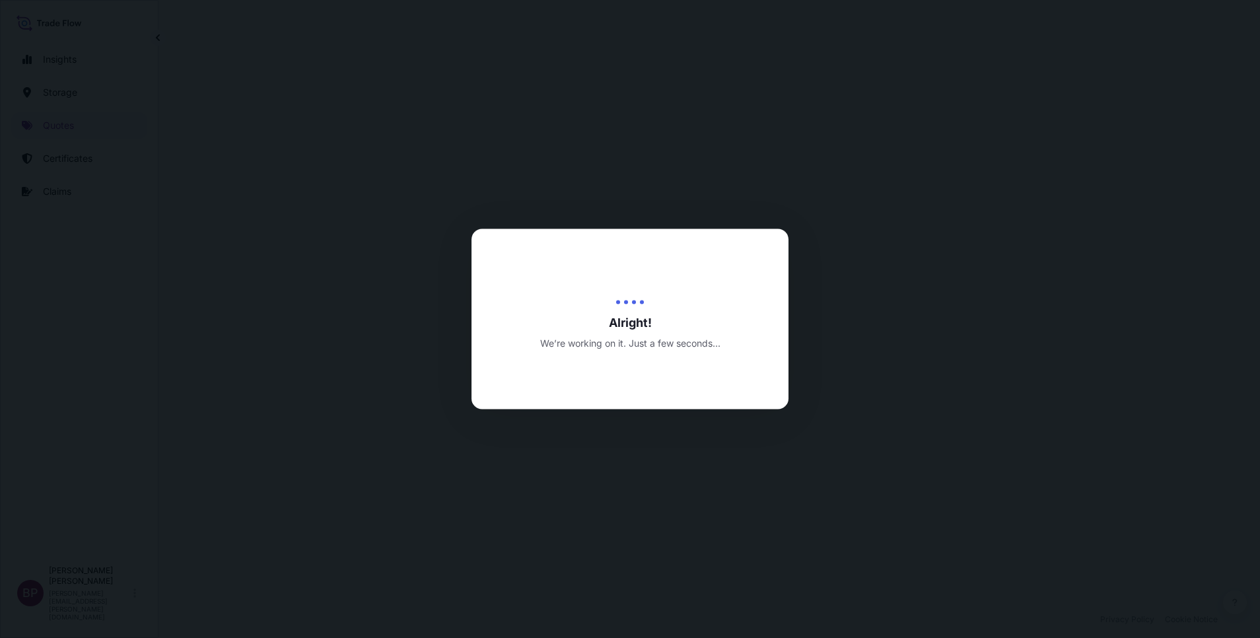
select select "Road / Inland"
select select "Air"
select select "Road / Inland"
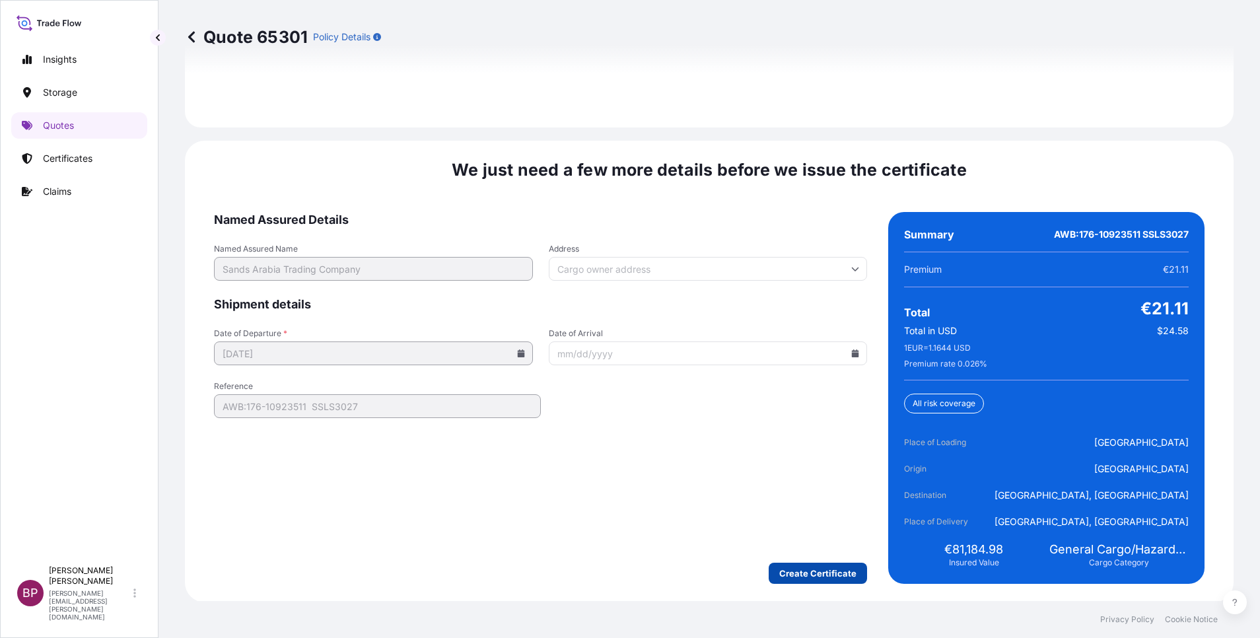
scroll to position [2026, 0]
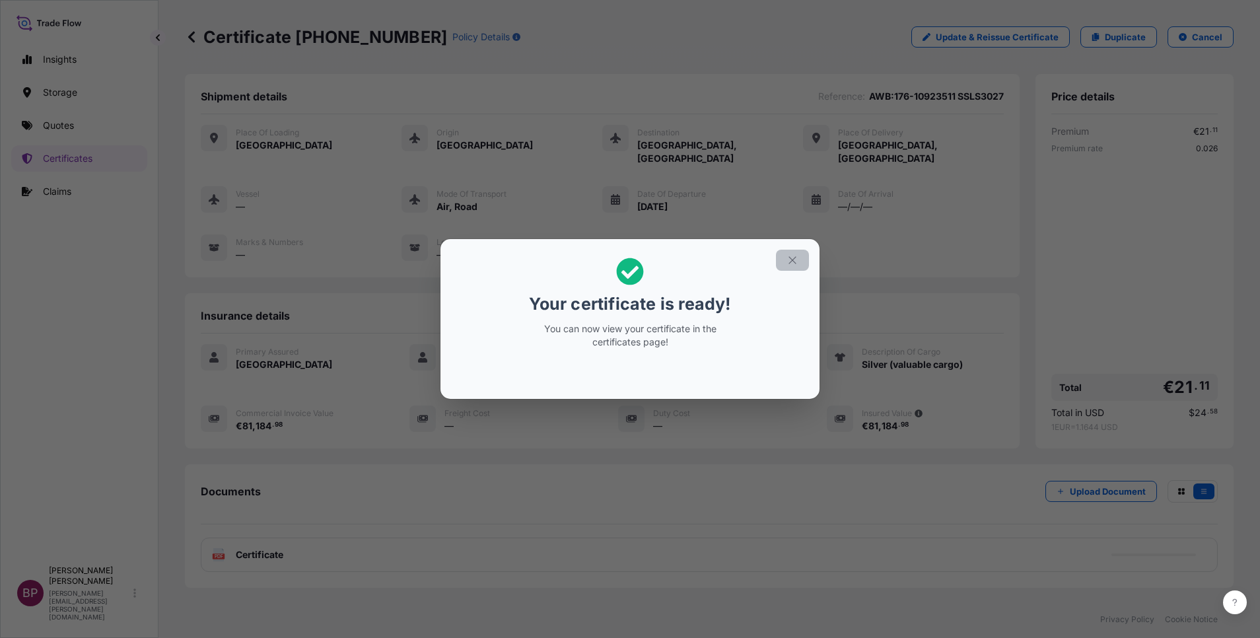
click at [786, 267] on button "button" at bounding box center [792, 260] width 33 height 21
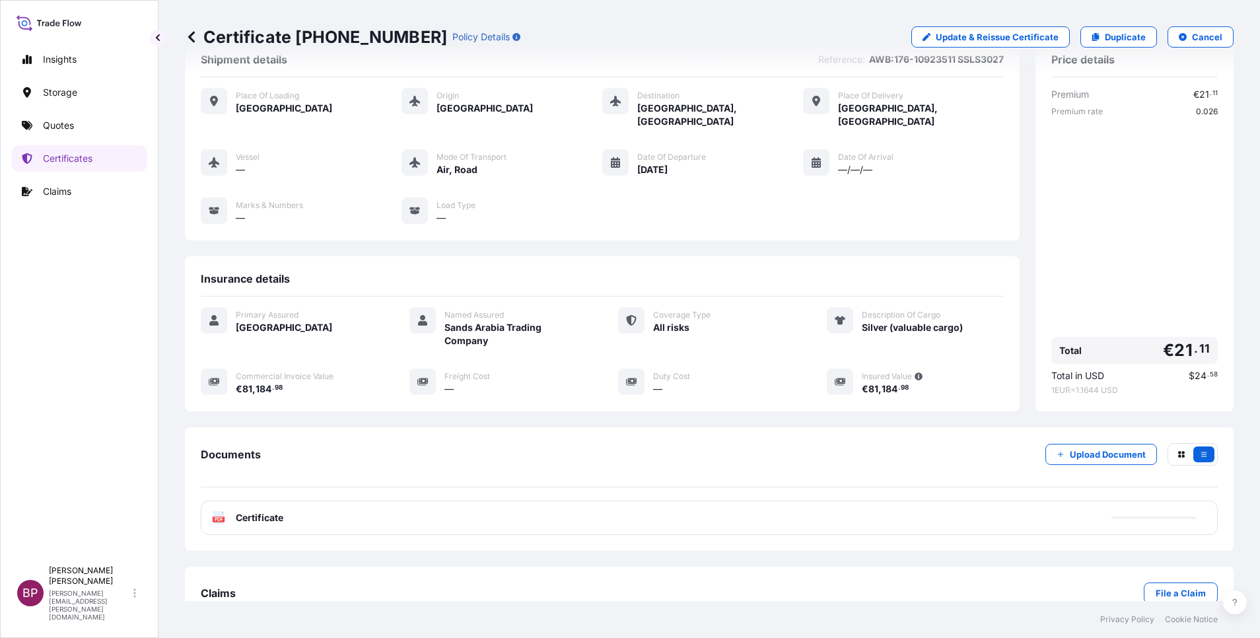
scroll to position [56, 0]
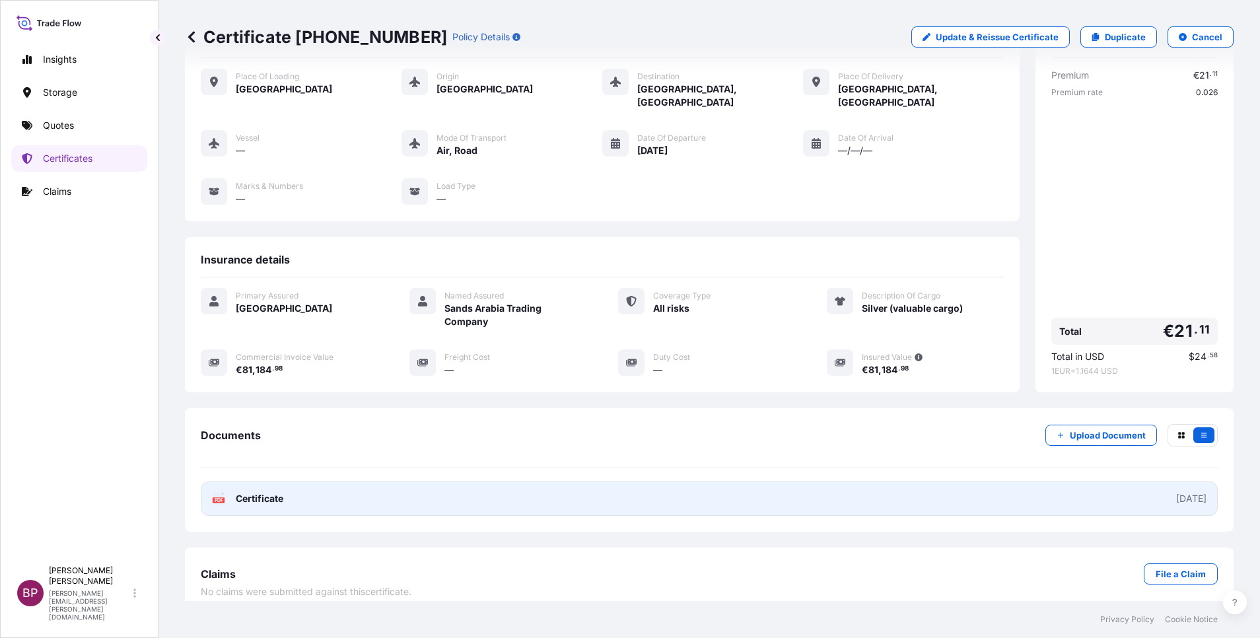
click at [275, 492] on span "Certificate" at bounding box center [260, 498] width 48 height 13
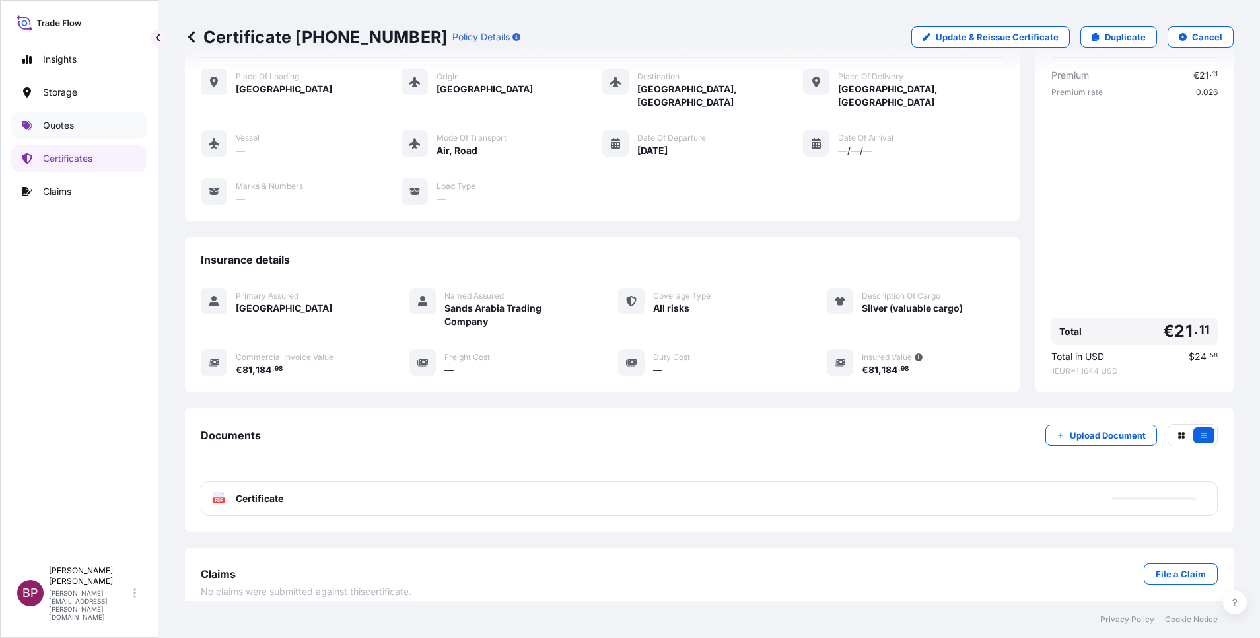
click at [58, 123] on p "Quotes" at bounding box center [58, 125] width 31 height 13
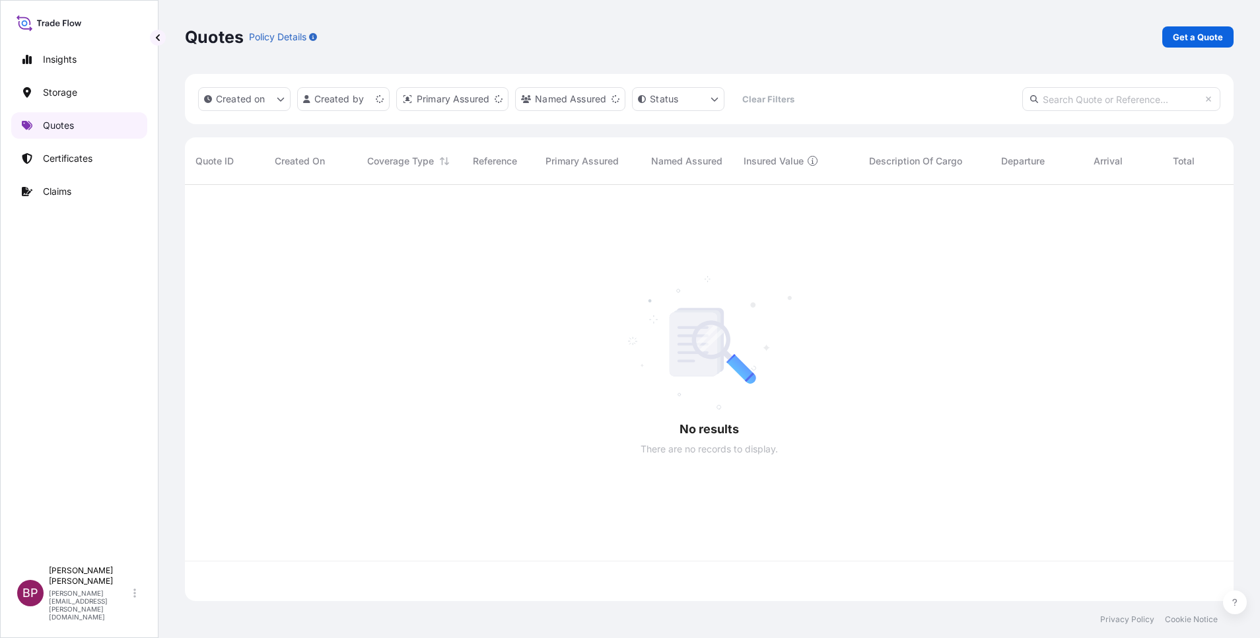
scroll to position [408, 1034]
click at [1223, 37] on link "Get a Quote" at bounding box center [1197, 36] width 71 height 21
select select "Water"
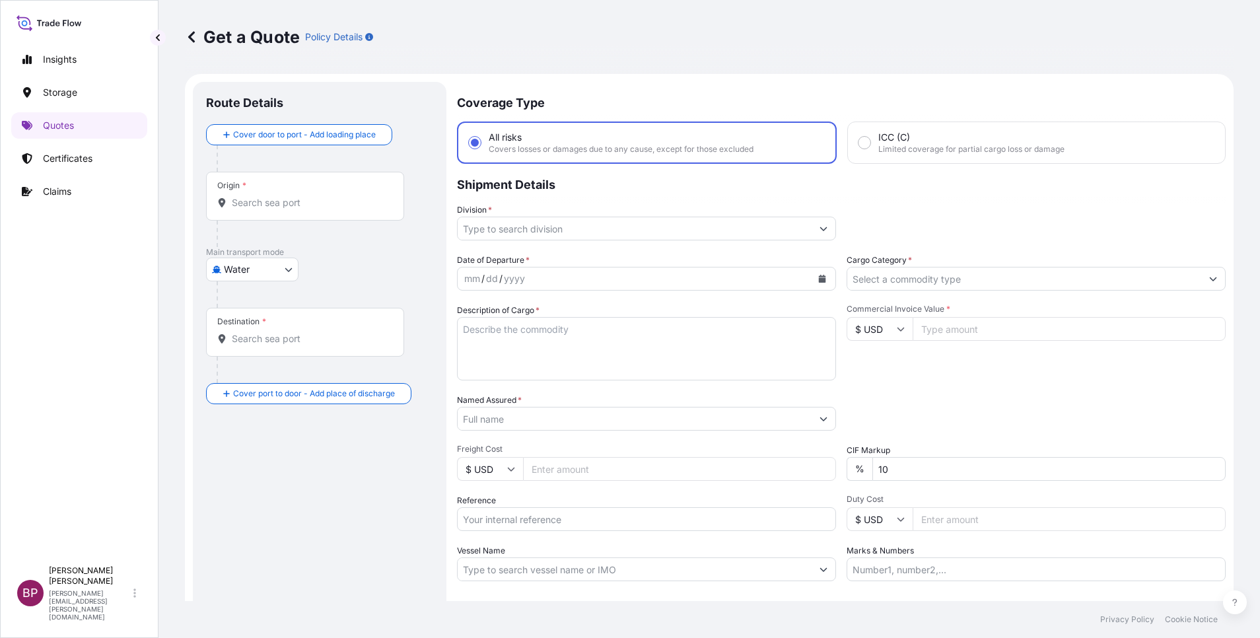
scroll to position [21, 0]
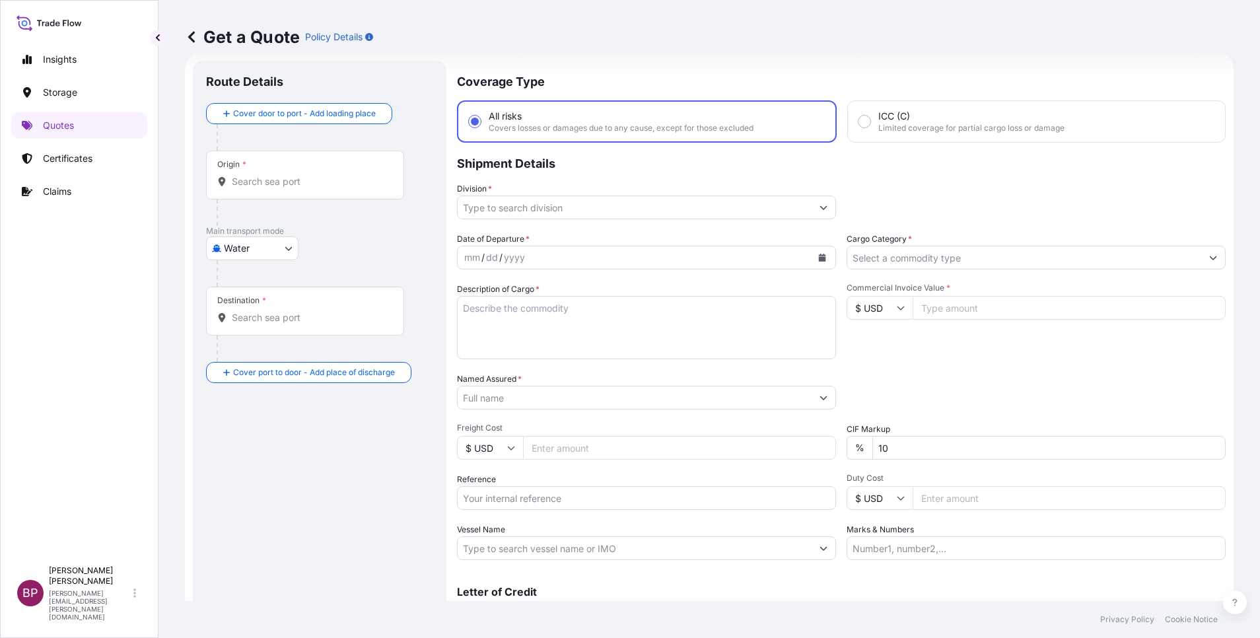
drag, startPoint x: 890, startPoint y: 308, endPoint x: 884, endPoint y: 316, distance: 9.0
click at [897, 310] on icon at bounding box center [901, 308] width 8 height 8
click at [867, 357] on div "€ EUR" at bounding box center [872, 344] width 55 height 25
type input "€ EUR"
click at [991, 314] on input "Commercial Invoice Value *" at bounding box center [1069, 308] width 313 height 24
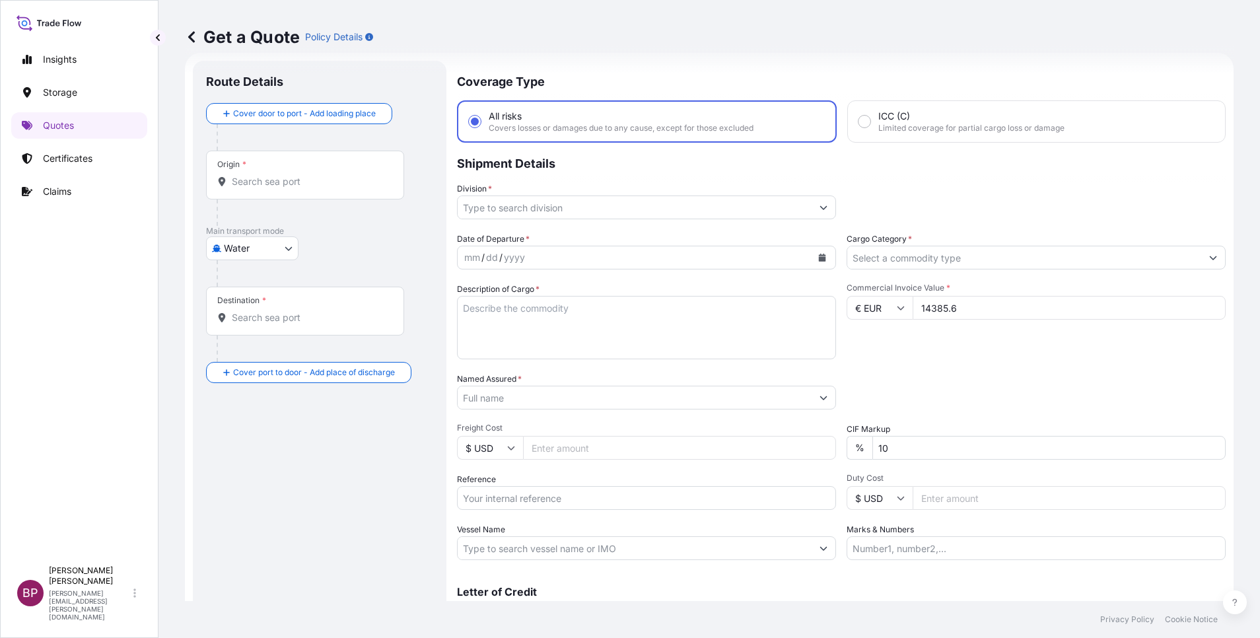
type input "14385.6"
drag, startPoint x: 913, startPoint y: 444, endPoint x: 552, endPoint y: 444, distance: 360.6
click at [501, 440] on div "Date of Departure * mm / dd / yyyy Cargo Category * Description of Cargo * Comm…" at bounding box center [841, 396] width 769 height 328
type input "0"
click at [912, 373] on div "Packing Category Type to search a container mode Please select a primary mode o…" at bounding box center [1036, 390] width 379 height 37
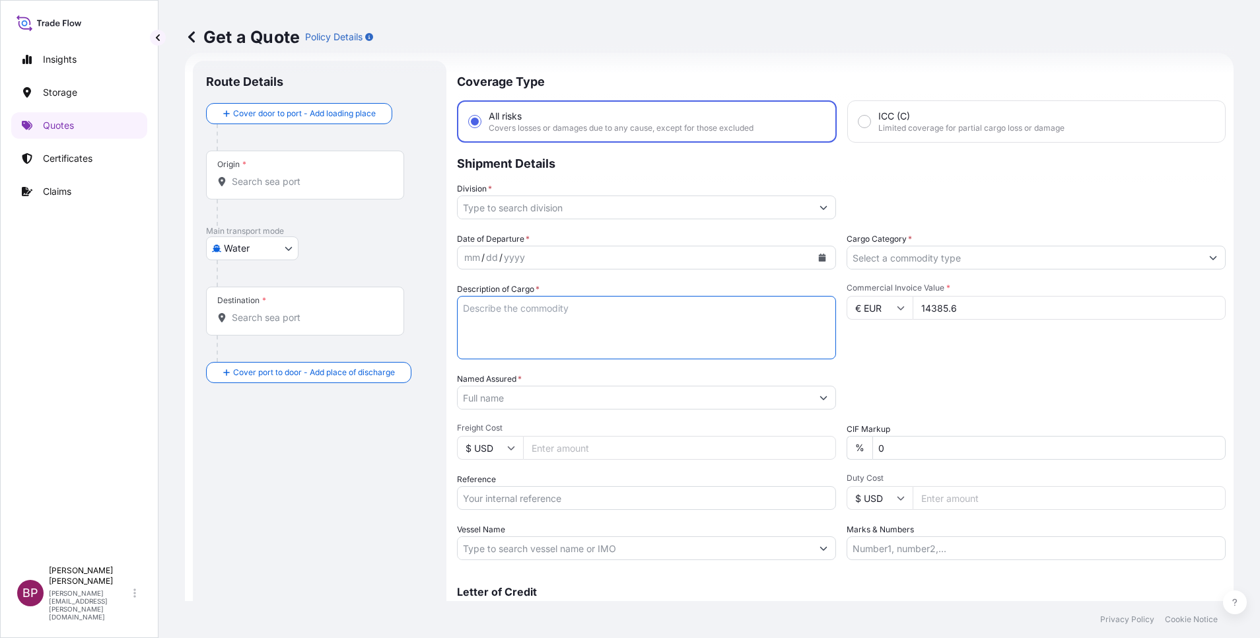
click at [585, 341] on textarea "Description of Cargo *" at bounding box center [646, 327] width 379 height 63
paste textarea "Electric motors"
type textarea "Electric motors"
click at [571, 503] on input "Reference" at bounding box center [646, 498] width 379 height 24
paste input "SSLS2998"
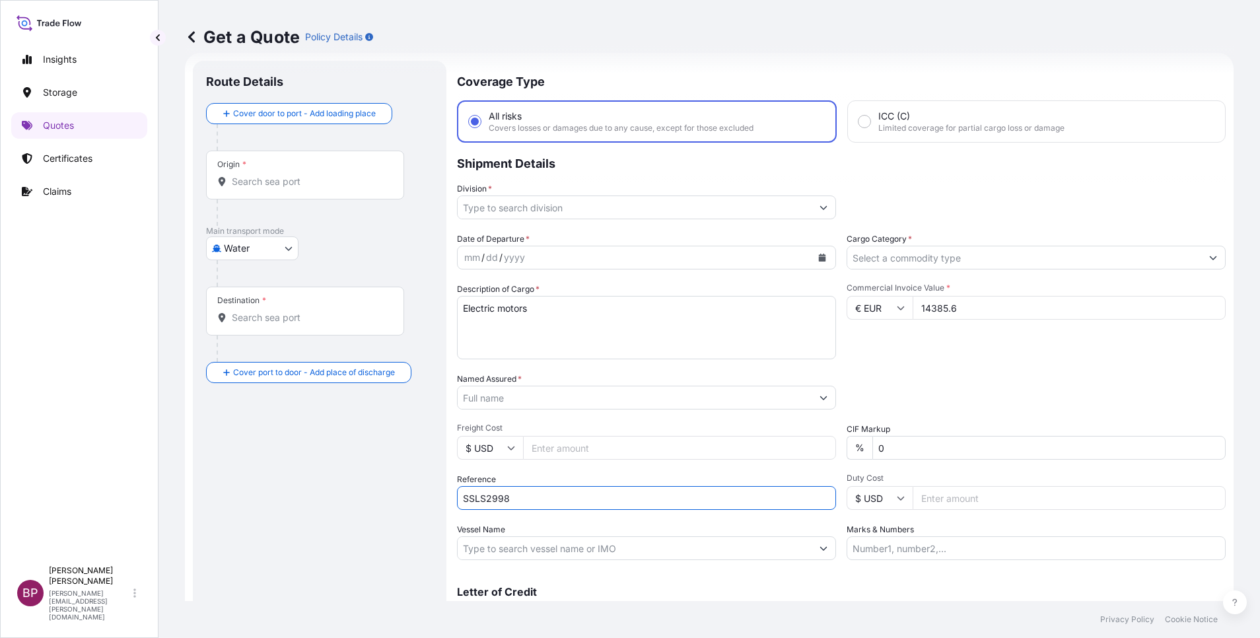
type input "SSLS2998"
click at [588, 402] on input "Named Assured *" at bounding box center [635, 398] width 354 height 24
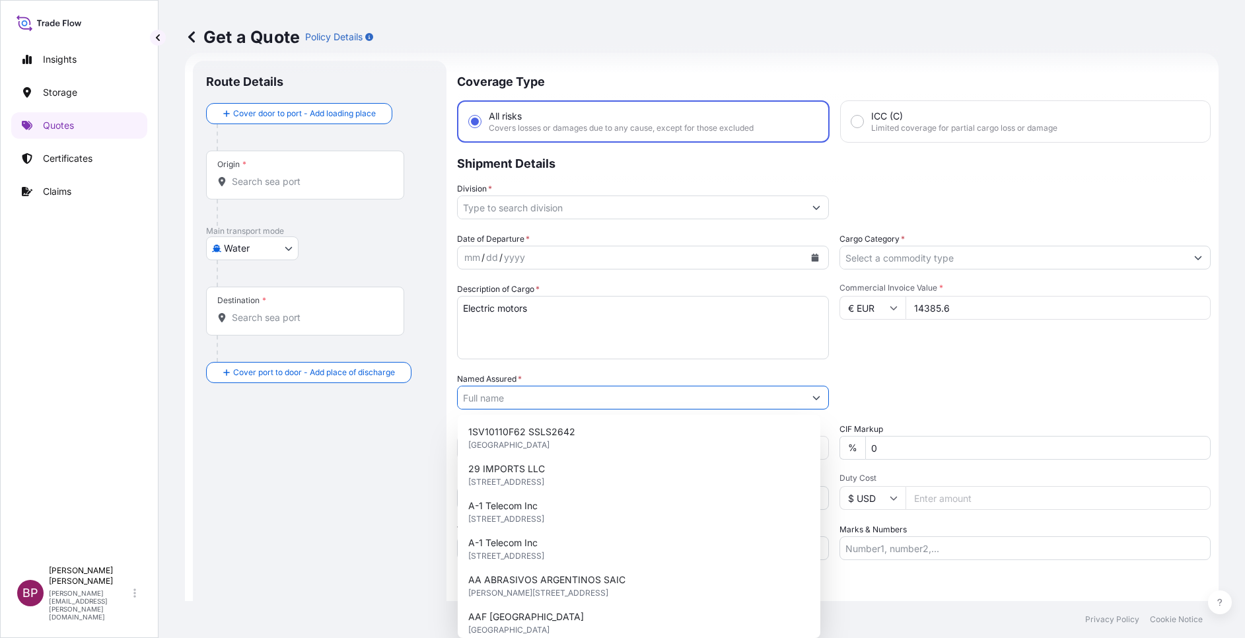
paste input "Enpro Saudi Arabia Ltd."
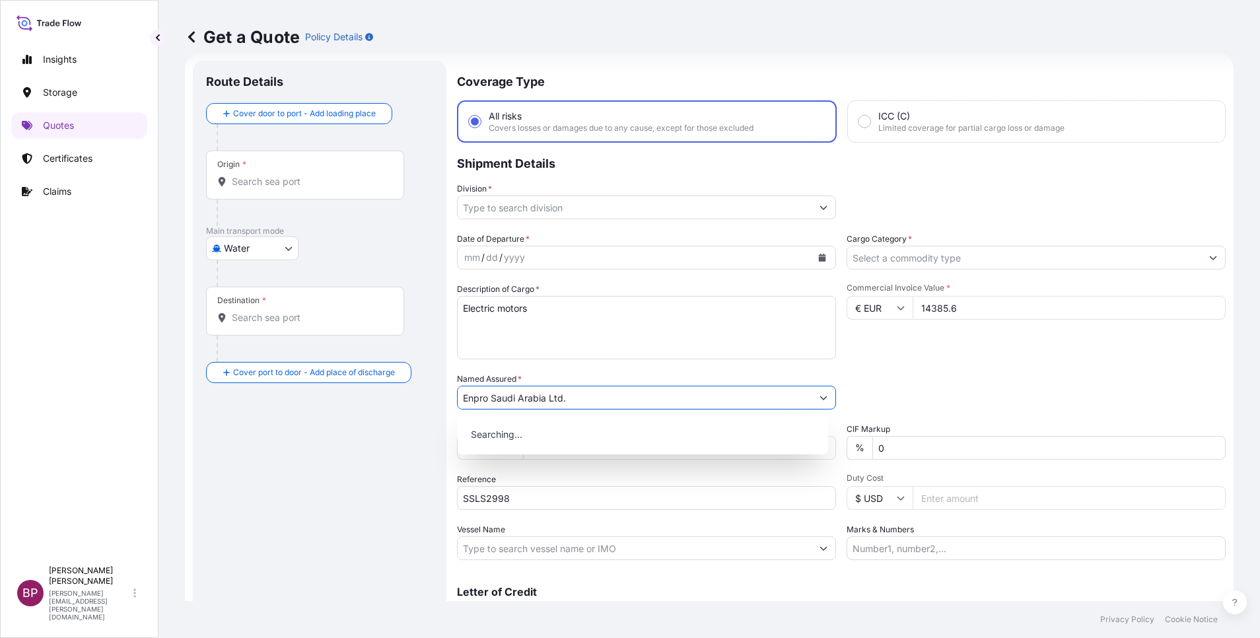
type input "Enpro Saudi Arabia Ltd."
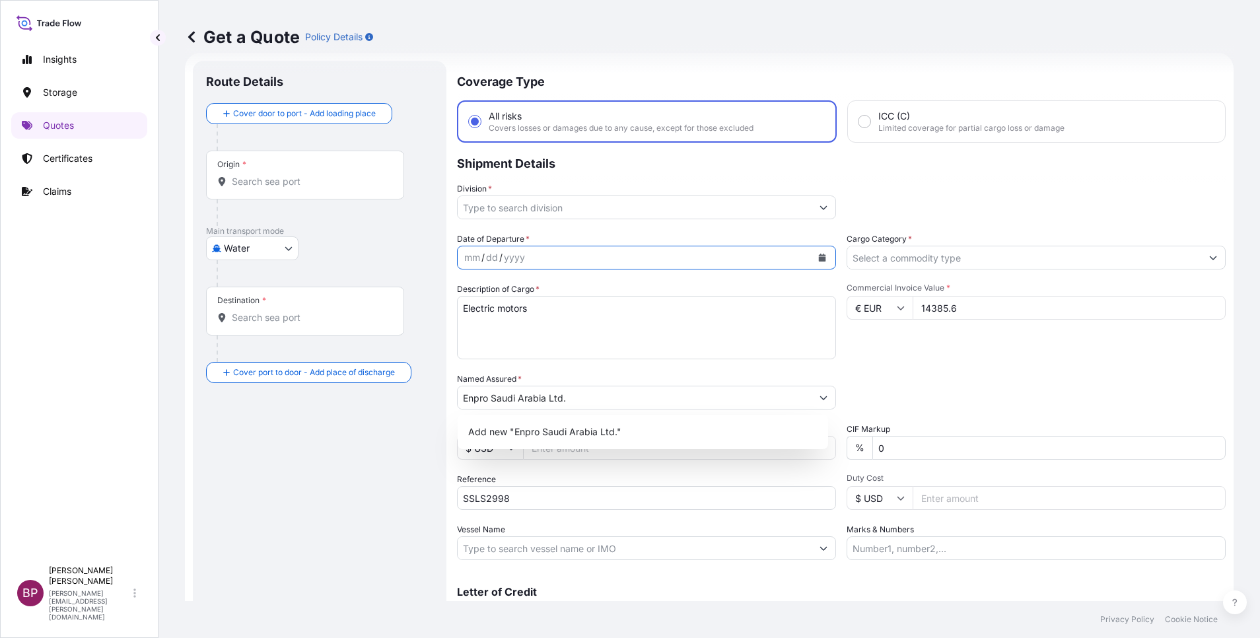
click at [819, 256] on icon "Calendar" at bounding box center [822, 258] width 7 height 8
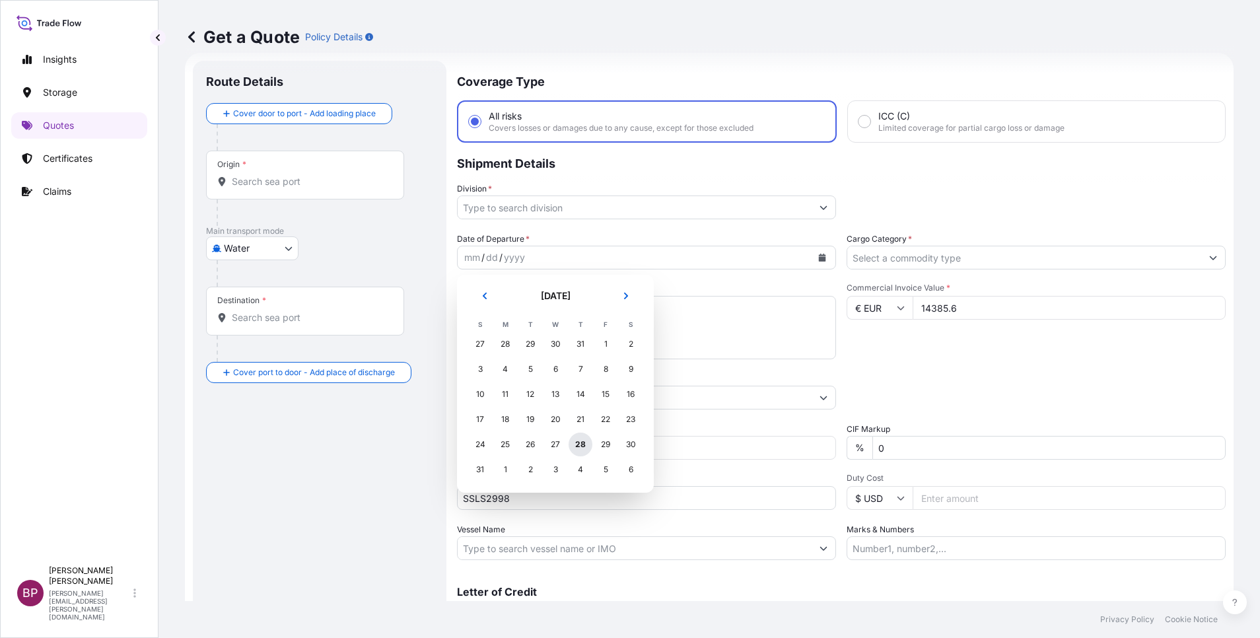
click at [576, 442] on div "28" at bounding box center [581, 445] width 24 height 24
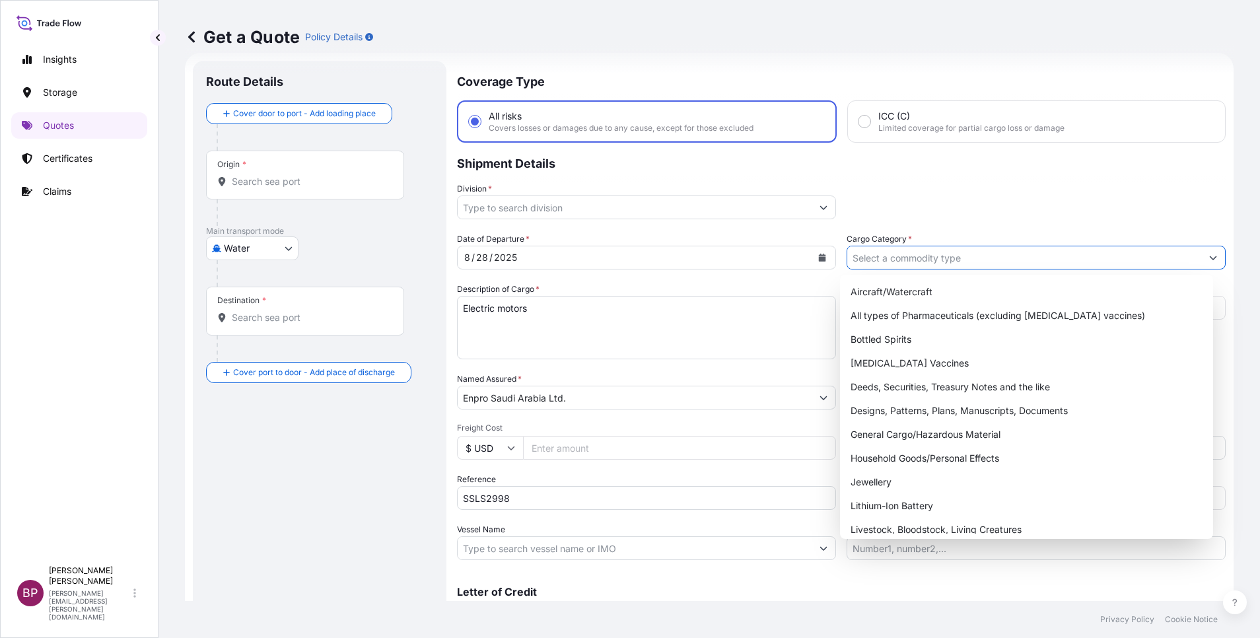
click at [1209, 258] on icon "Show suggestions" at bounding box center [1213, 258] width 8 height 8
click at [923, 432] on div "General Cargo/Hazardous Material" at bounding box center [1026, 435] width 363 height 24
type input "General Cargo/Hazardous Material"
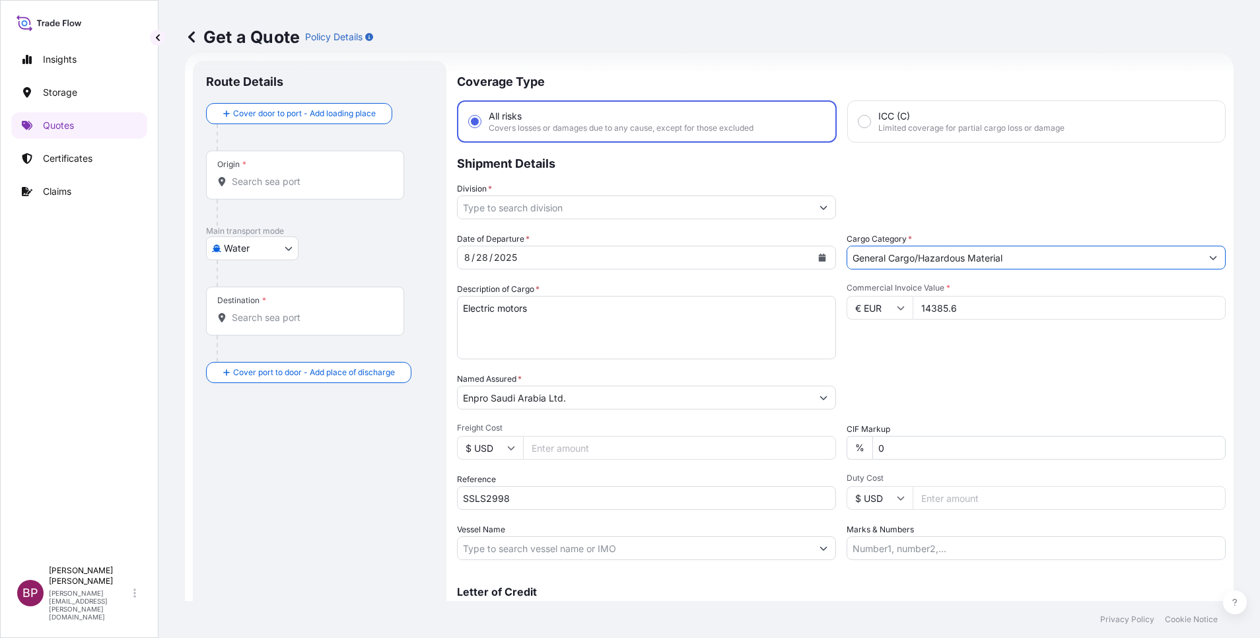
click at [820, 209] on icon "Show suggestions" at bounding box center [823, 208] width 7 height 4
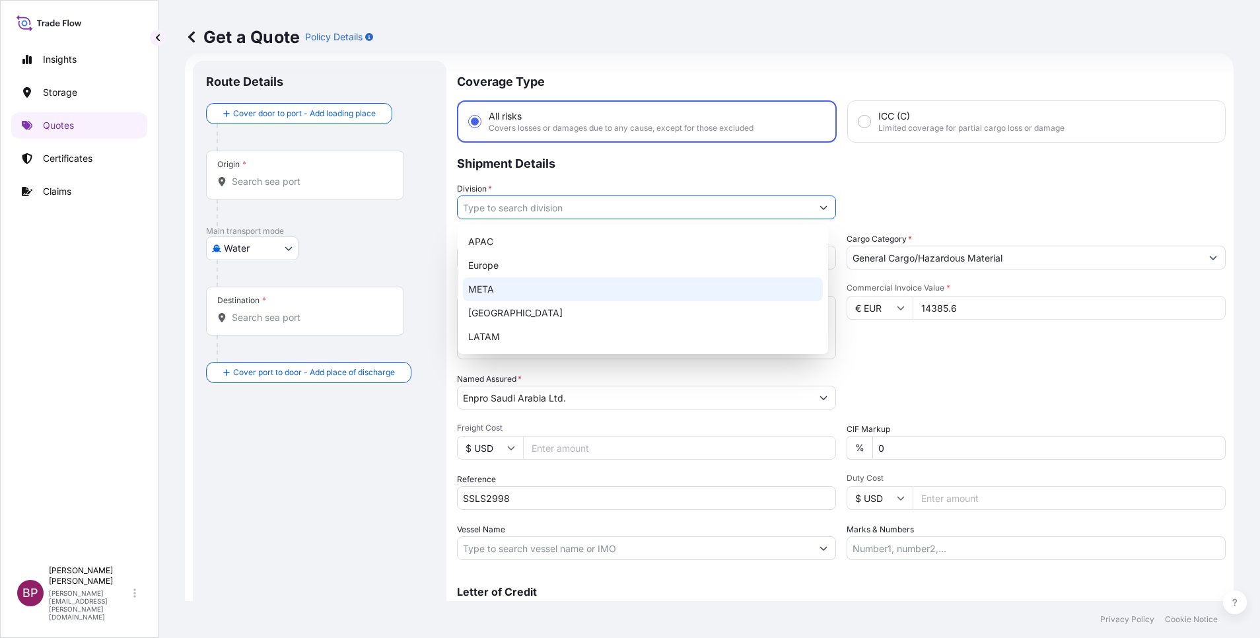
click at [592, 297] on div "META" at bounding box center [643, 289] width 360 height 24
type input "META"
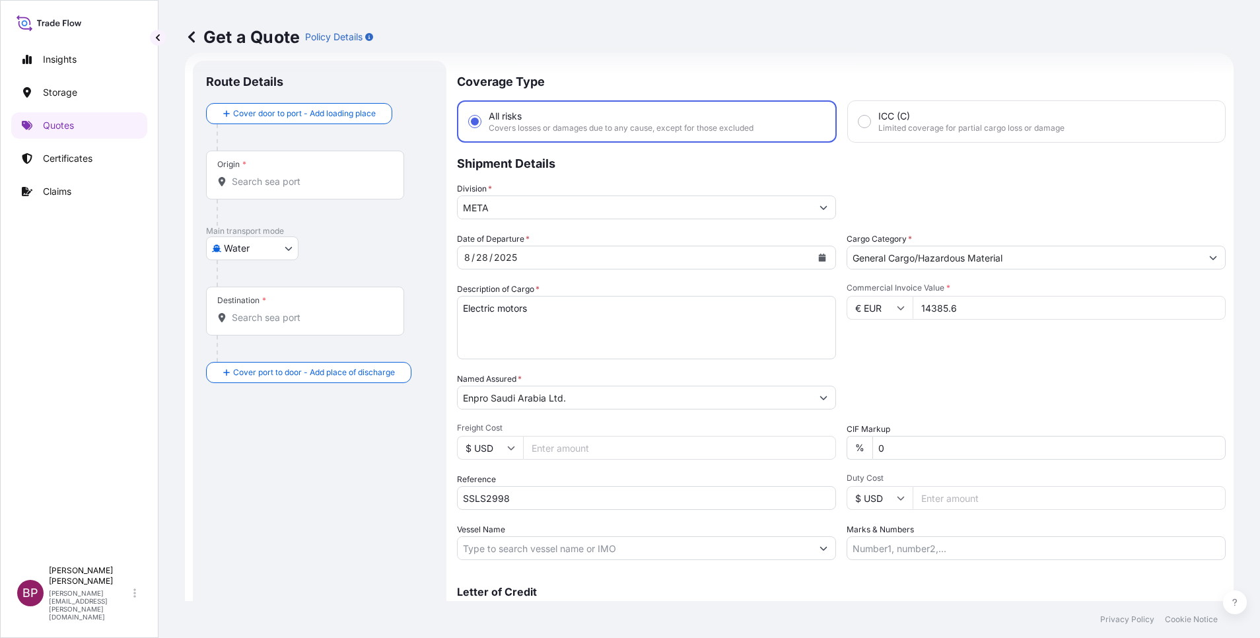
click at [870, 343] on div "Commercial Invoice Value * € EUR 14385.6" at bounding box center [1036, 321] width 379 height 77
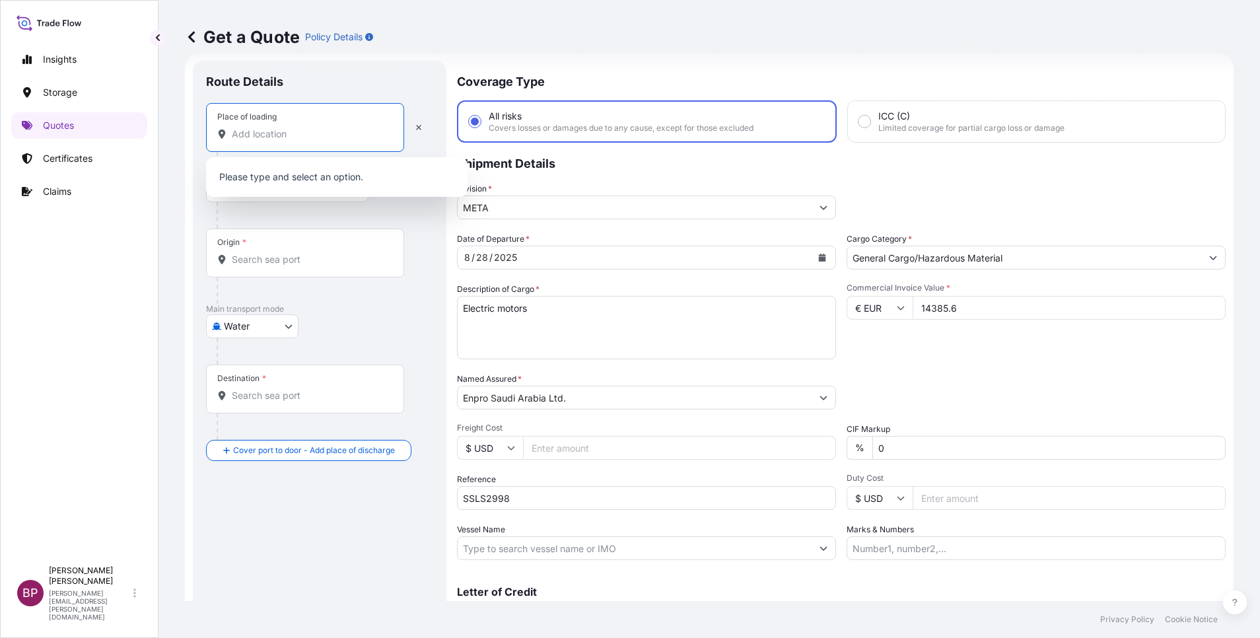
click at [287, 129] on input "Place of loading" at bounding box center [310, 133] width 156 height 13
paste input "Tarnów, Polska"
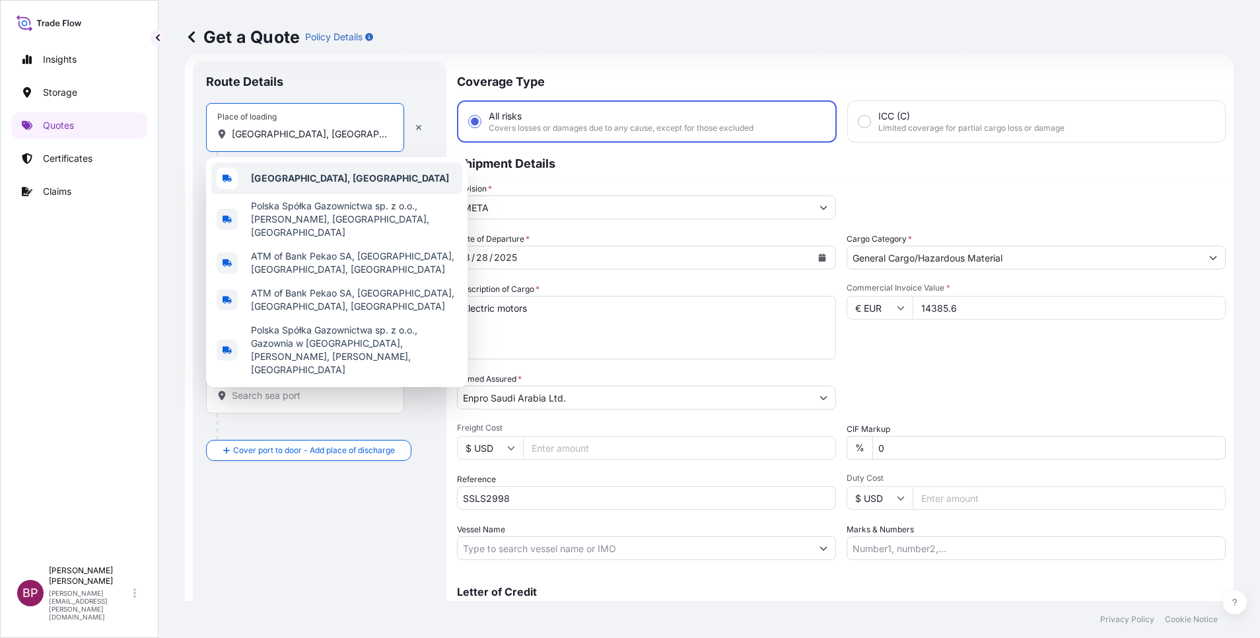
click at [333, 180] on div "Tarnów, Polska" at bounding box center [336, 178] width 251 height 32
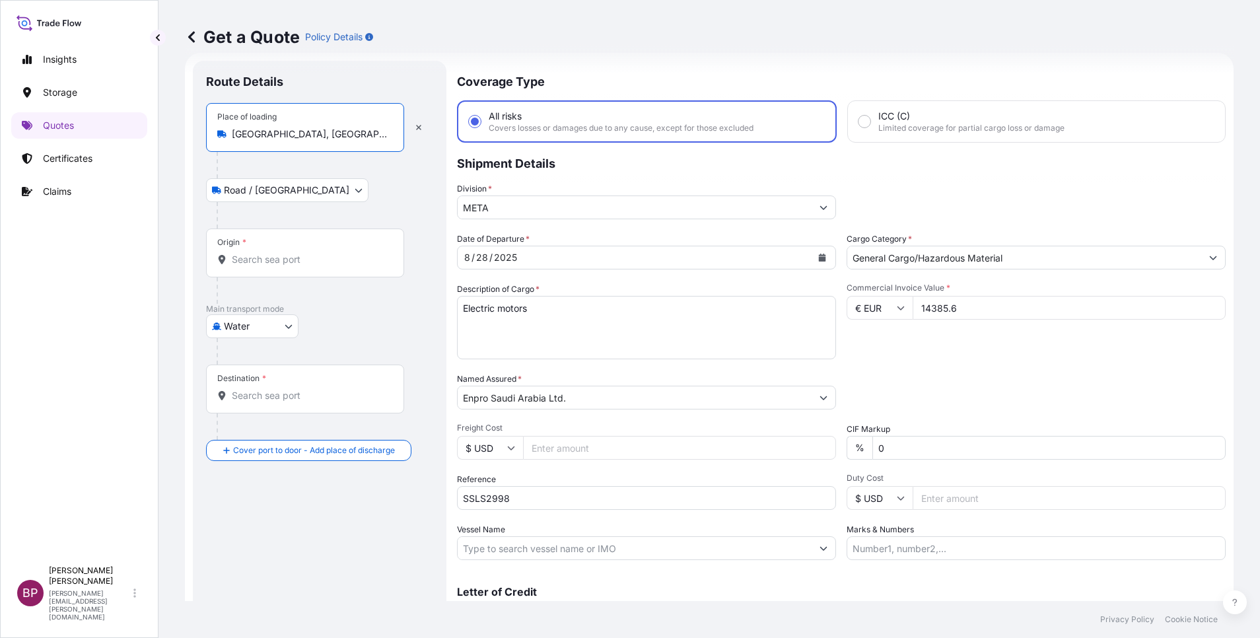
type input "Tarnów, Polska"
click at [268, 266] on div "Origin *" at bounding box center [305, 253] width 198 height 49
click at [268, 266] on input "Origin *" at bounding box center [310, 259] width 156 height 13
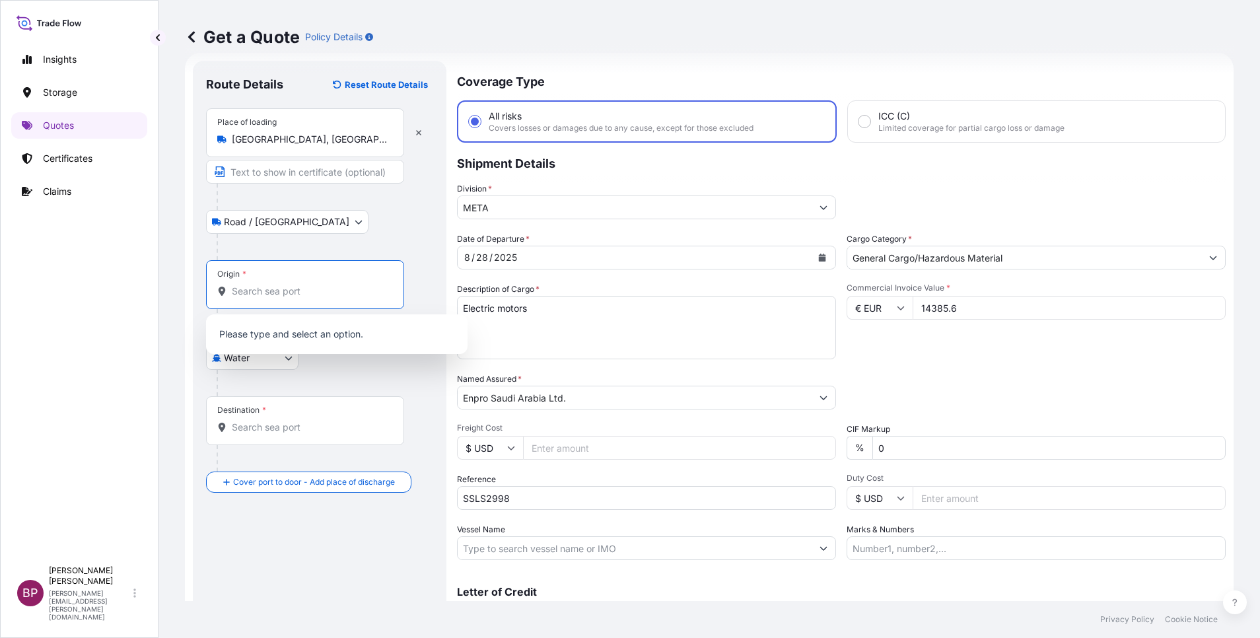
paste input "Tarnów, Polska"
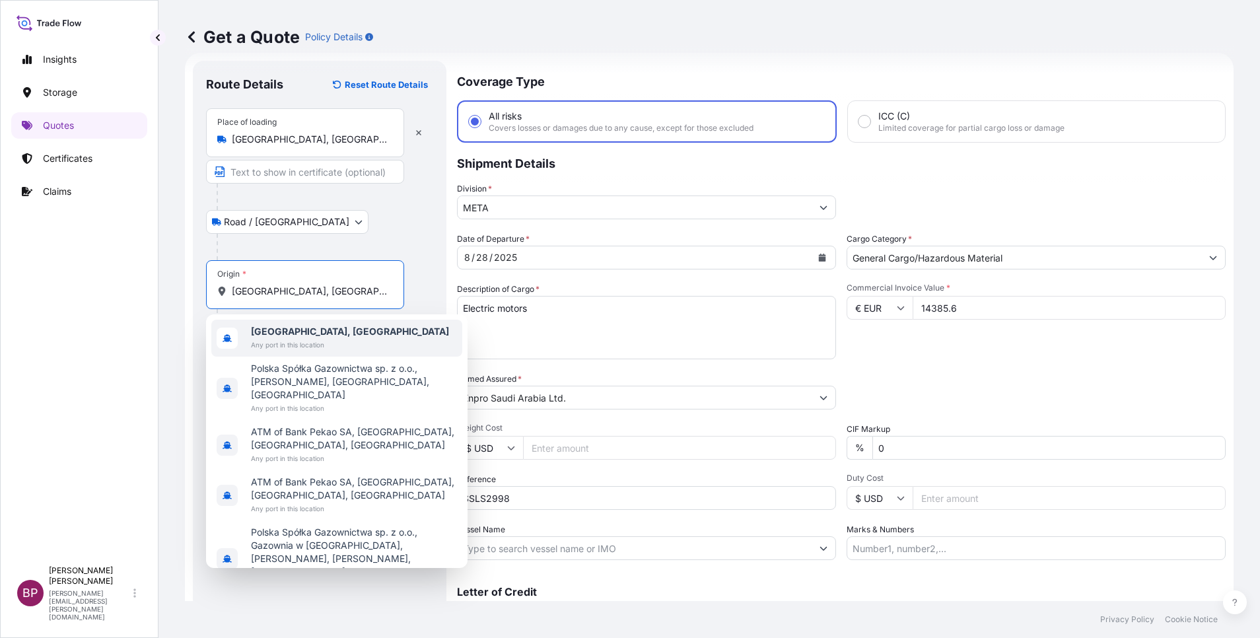
click at [323, 334] on span "Tarnów, Polska" at bounding box center [350, 331] width 198 height 13
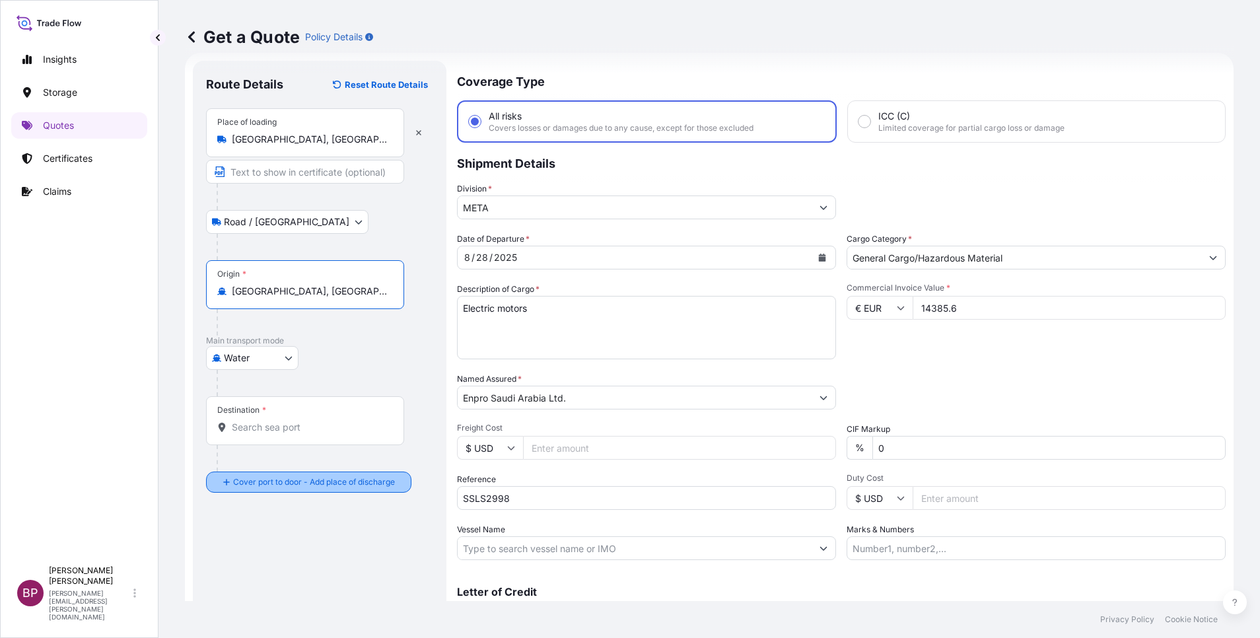
type input "Tarnów, Polska"
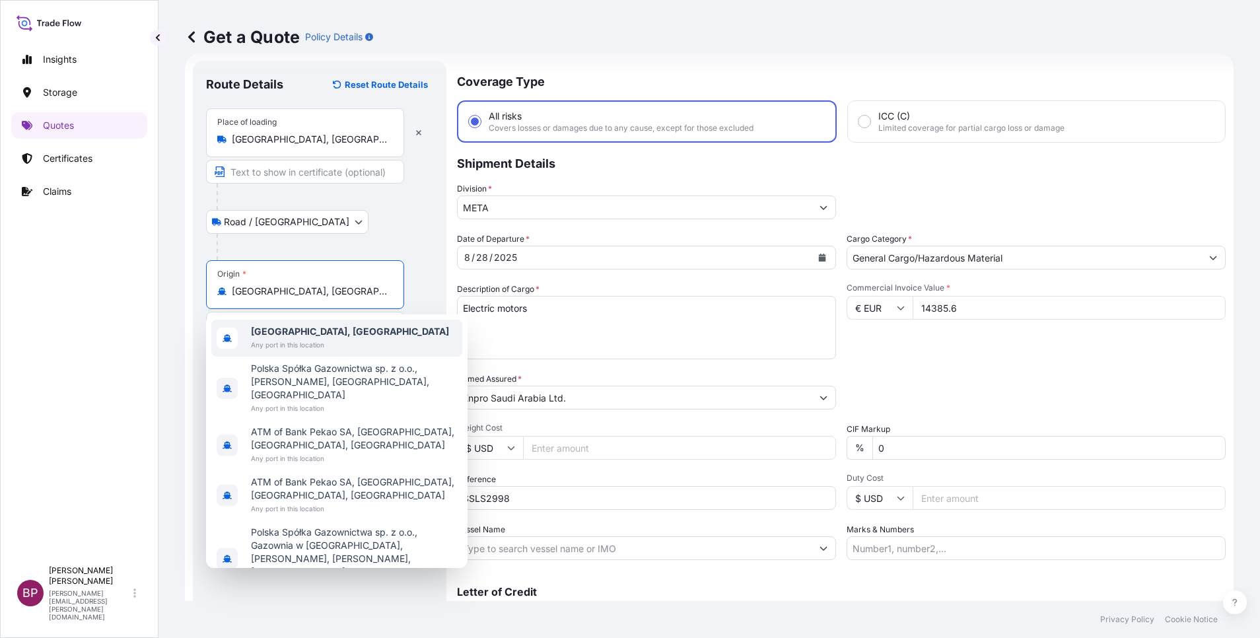
click at [318, 341] on span "Any port in this location" at bounding box center [350, 344] width 198 height 13
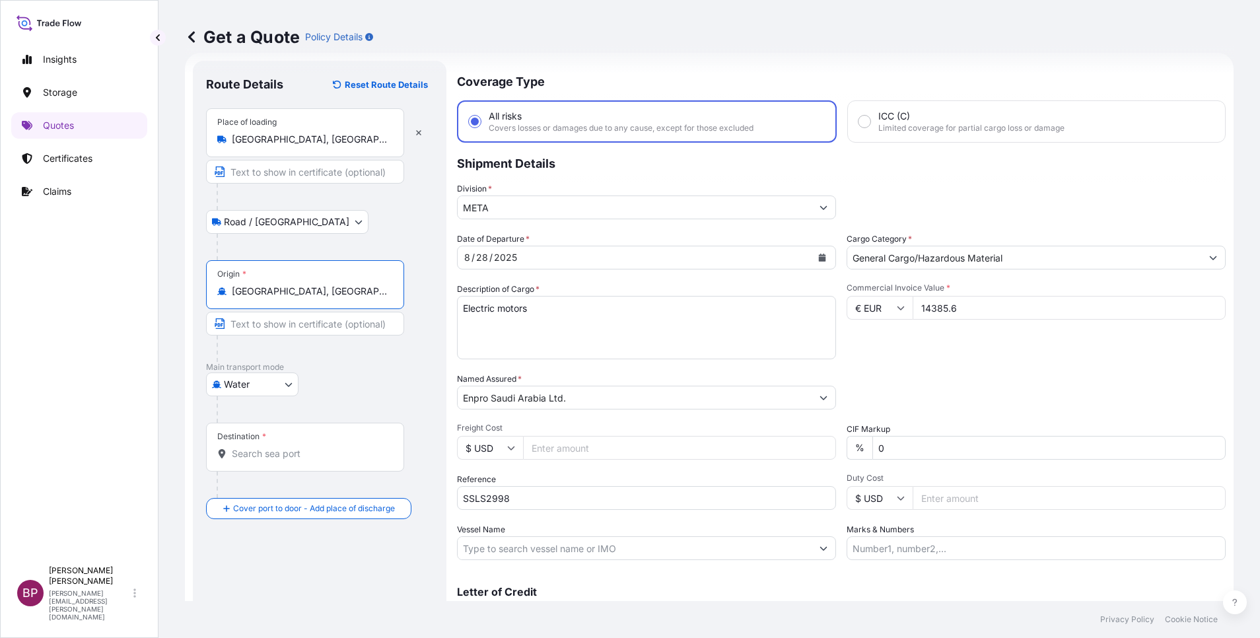
click at [275, 464] on div "Destination *" at bounding box center [305, 447] width 198 height 49
click at [275, 460] on input "Destination *" at bounding box center [310, 453] width 156 height 13
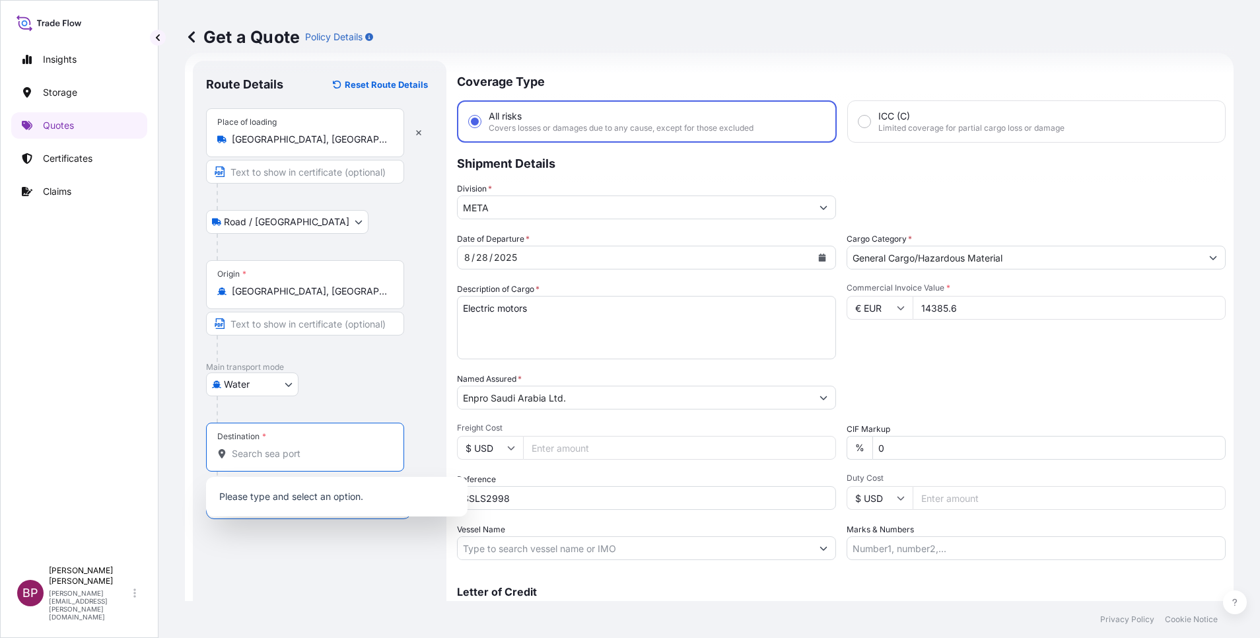
paste input "Dammam"
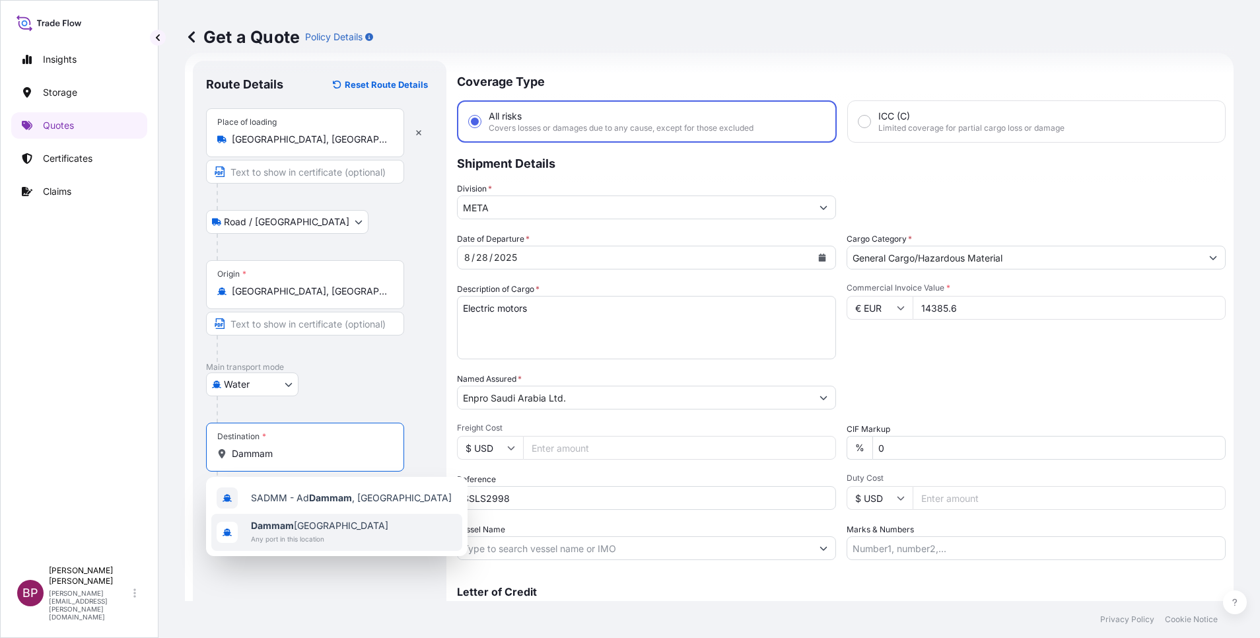
click at [304, 533] on span "Any port in this location" at bounding box center [319, 538] width 137 height 13
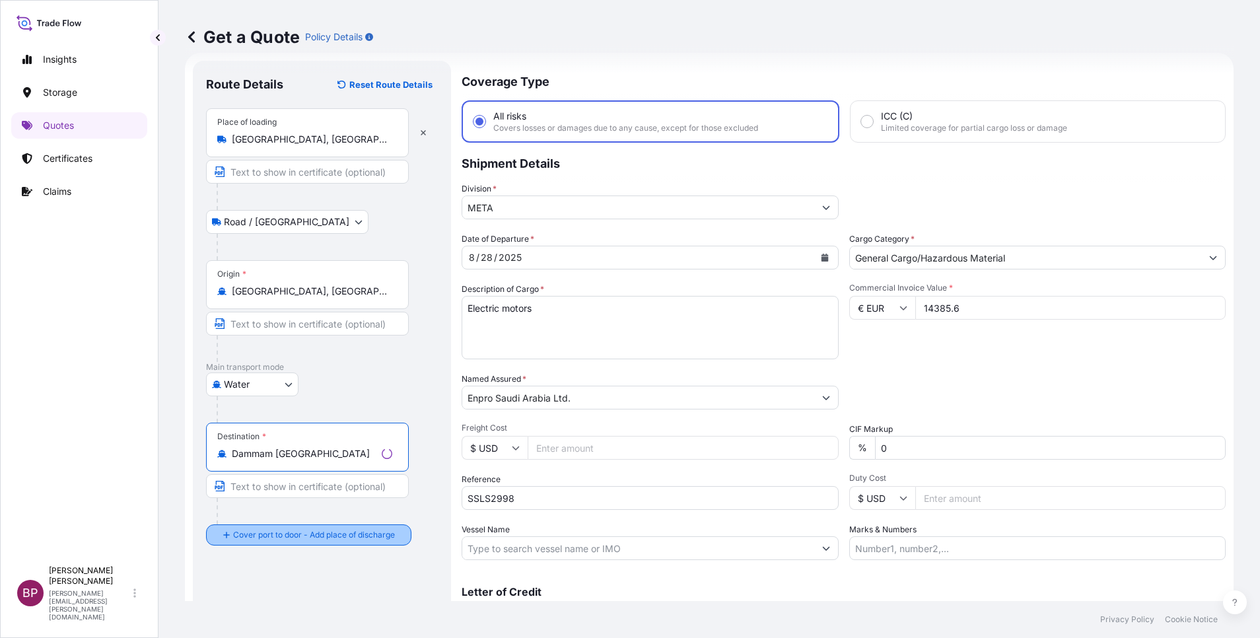
type input "Dammam Saudi Arabia"
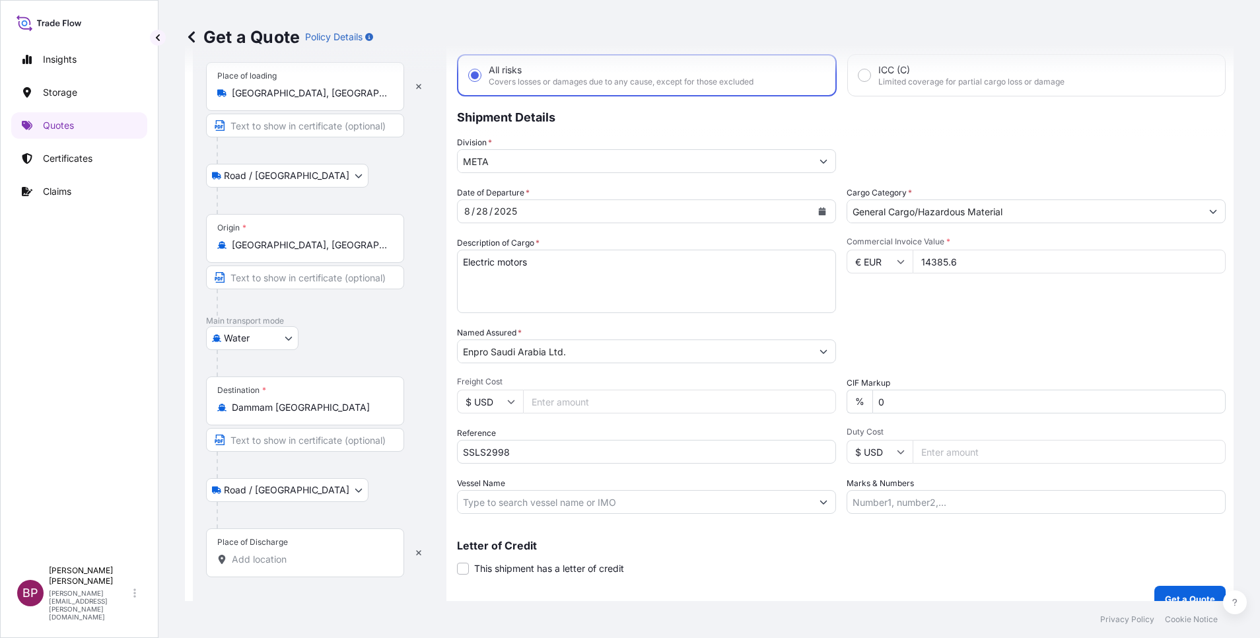
scroll to position [87, 0]
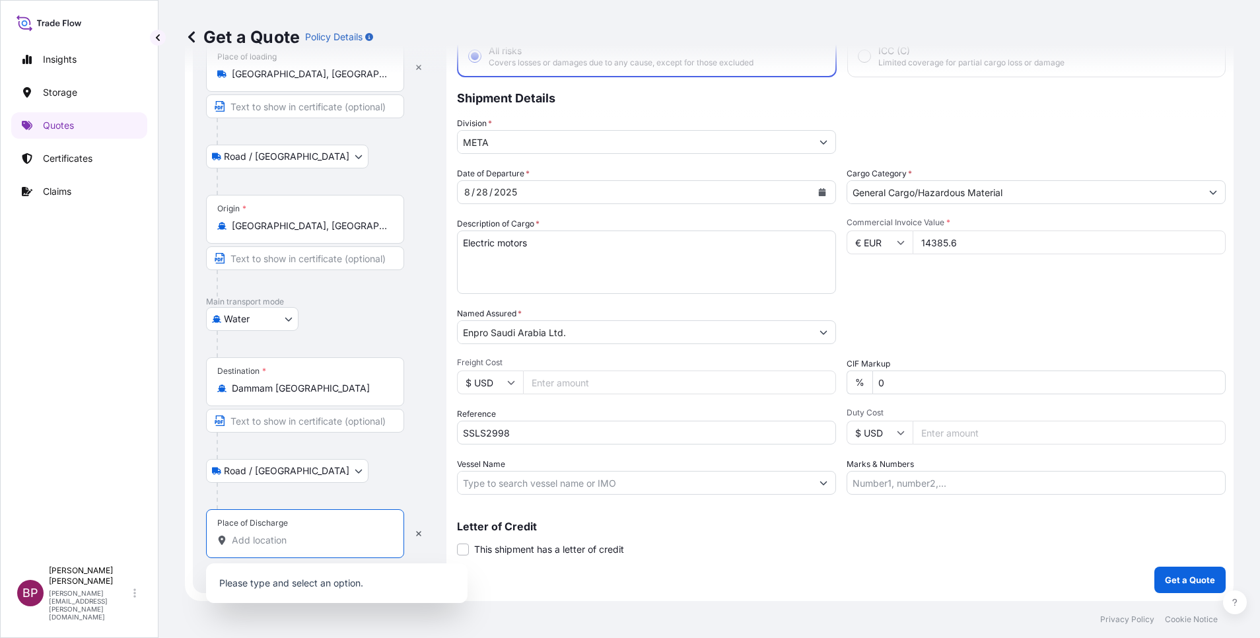
click at [296, 544] on input "Place of Discharge" at bounding box center [310, 540] width 156 height 13
paste input "Dammam"
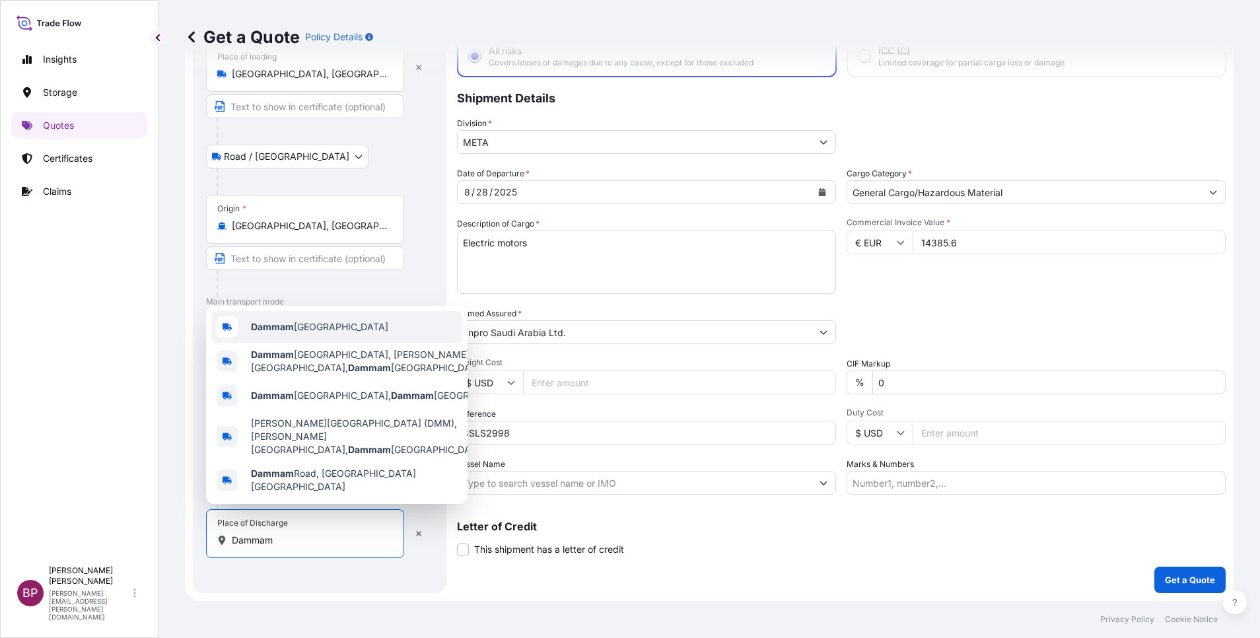
click at [360, 343] on div "Dammam Saudi Arabia" at bounding box center [336, 327] width 251 height 32
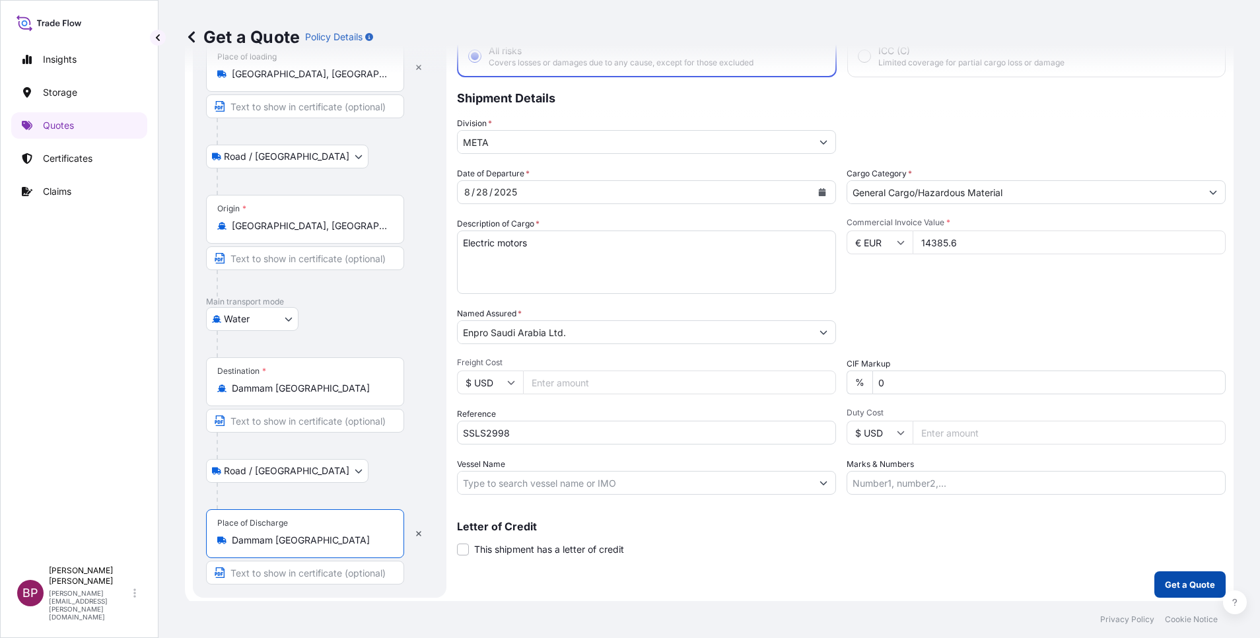
type input "Dammam Saudi Arabia"
click at [1168, 585] on p "Get a Quote" at bounding box center [1190, 584] width 50 height 13
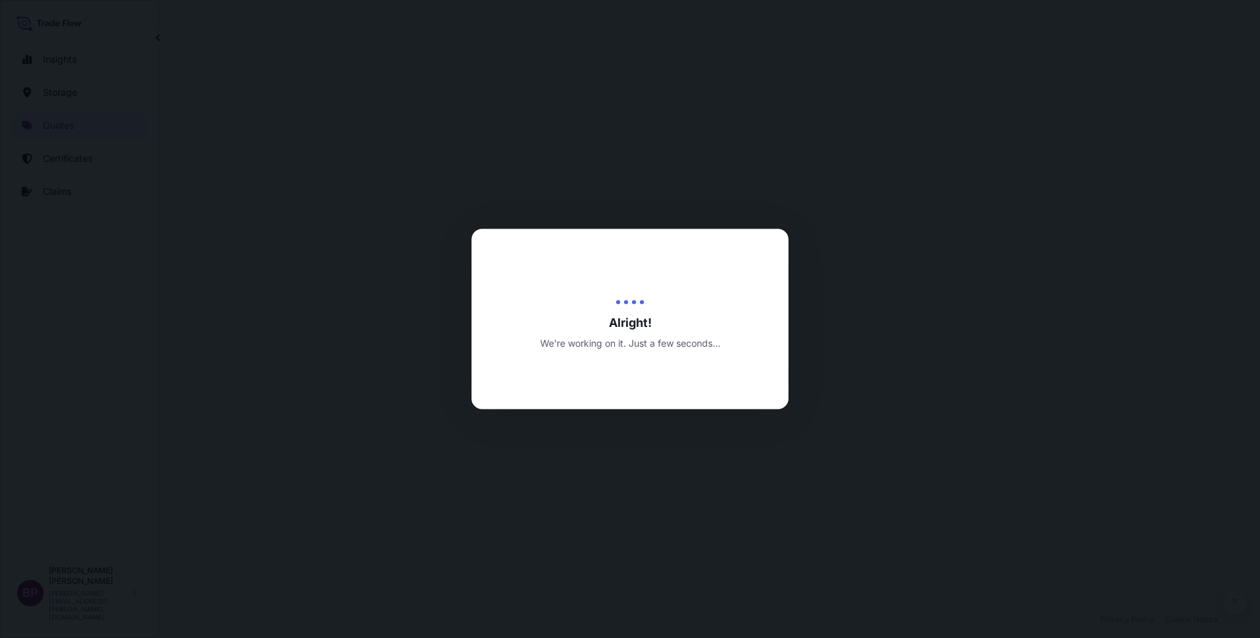
select select "Road / Inland"
select select "Water"
select select "Road / Inland"
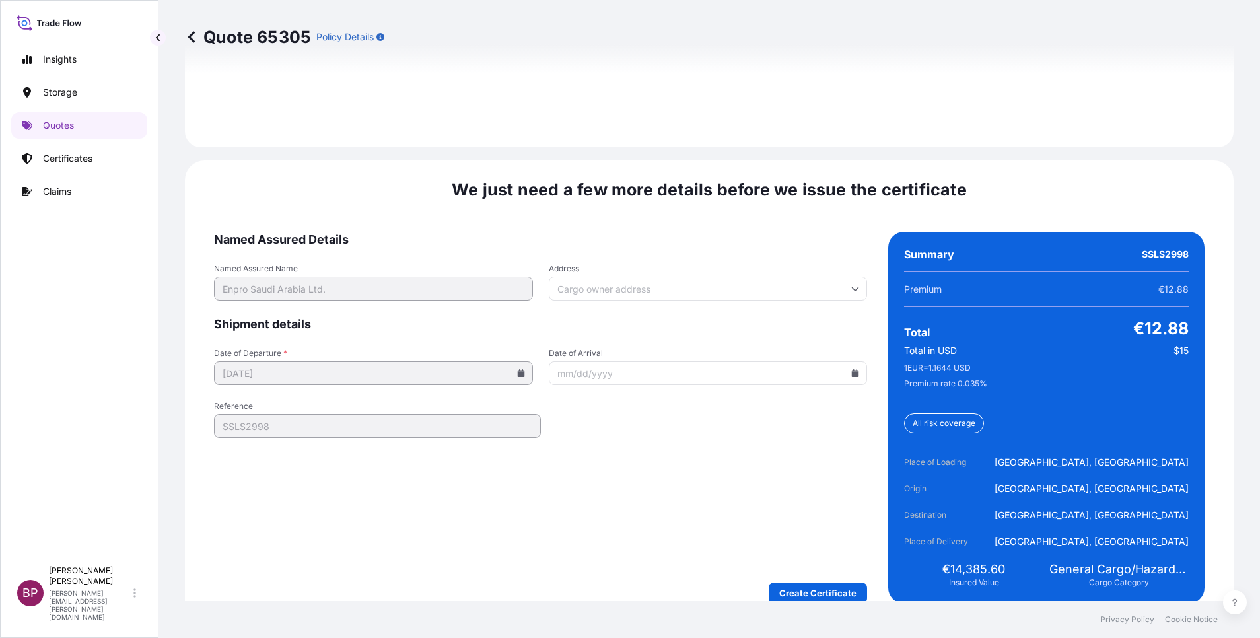
scroll to position [2026, 0]
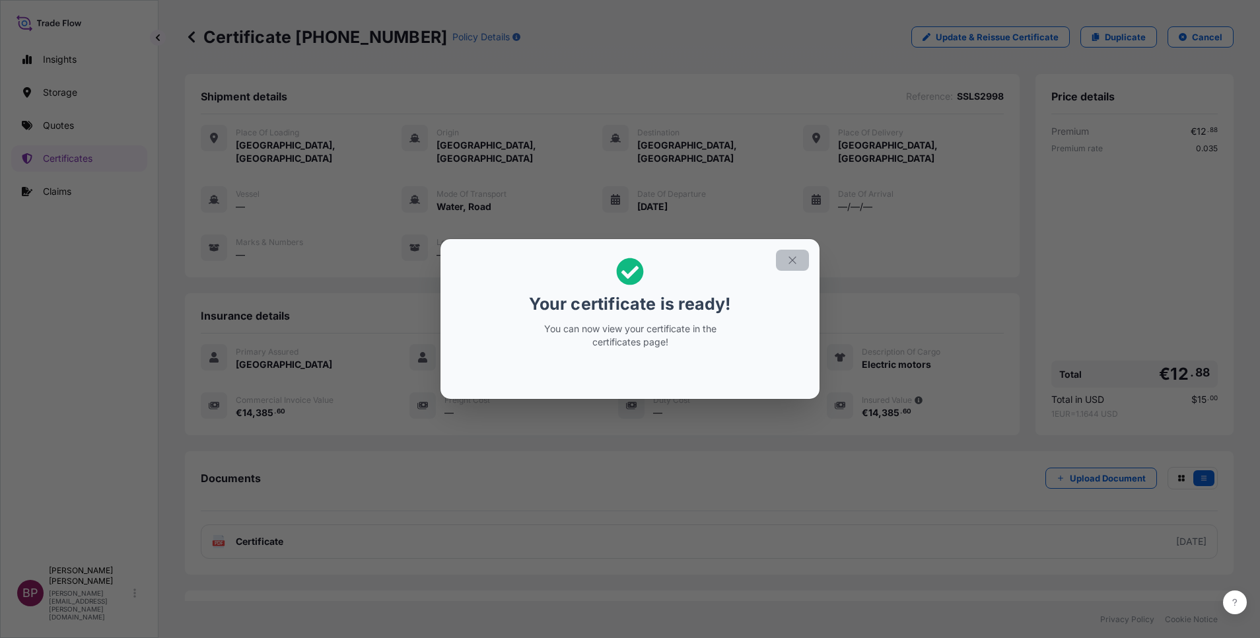
click at [796, 264] on icon "button" at bounding box center [793, 260] width 12 height 12
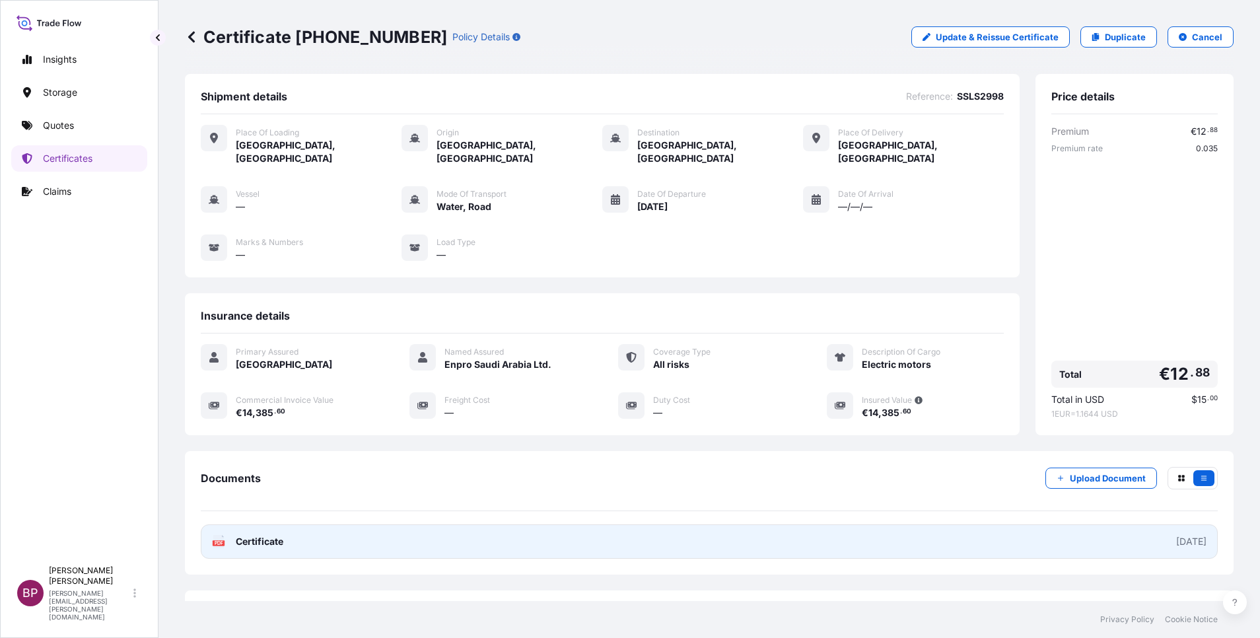
click at [256, 535] on span "Certificate" at bounding box center [260, 541] width 48 height 13
